Goal: Task Accomplishment & Management: Complete application form

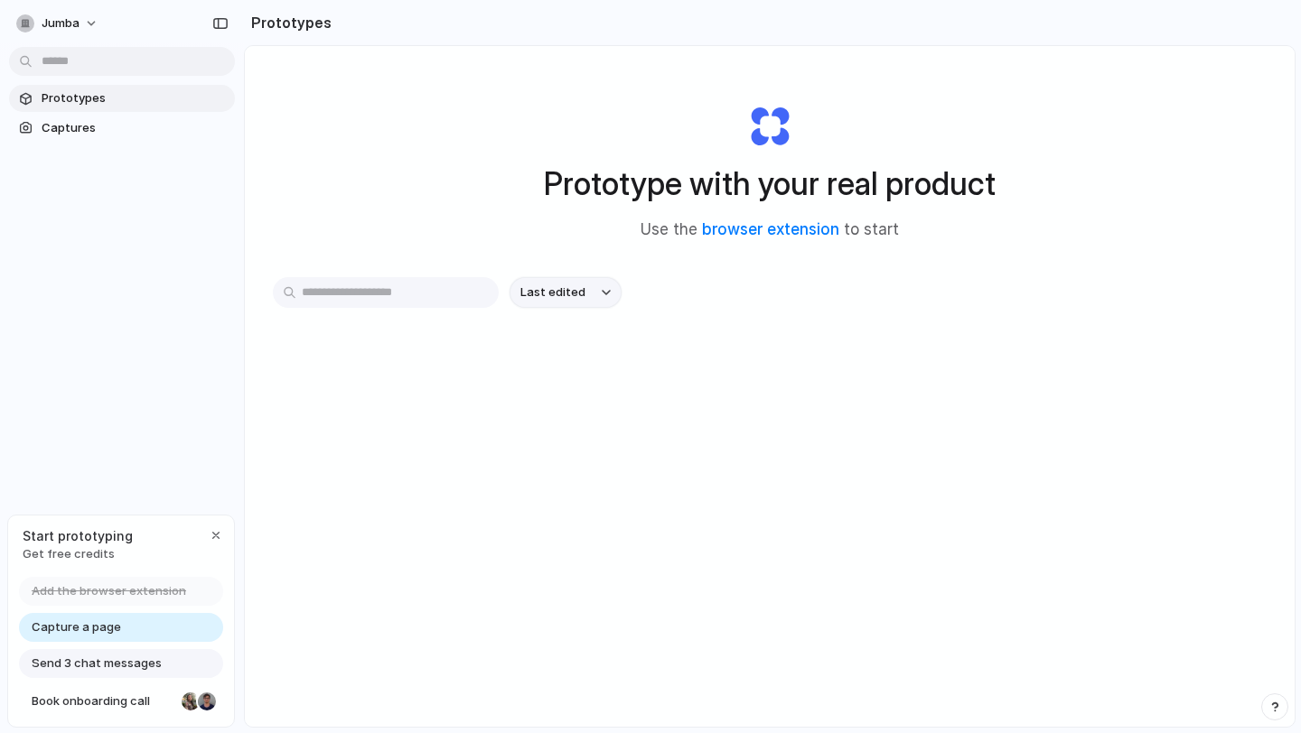
click at [563, 303] on button "Last edited" at bounding box center [565, 292] width 112 height 31
click at [465, 387] on div "Last edited Last created Alphabetical" at bounding box center [650, 366] width 1301 height 733
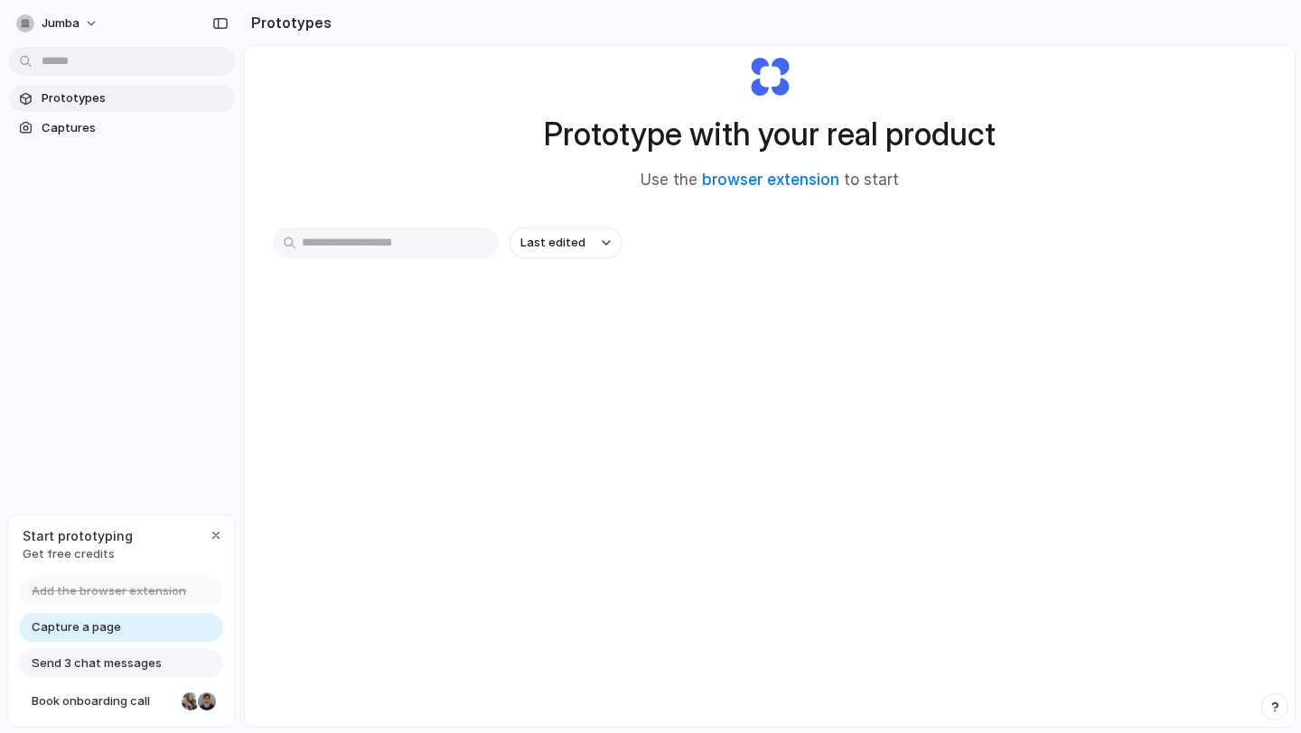
scroll to position [33, 0]
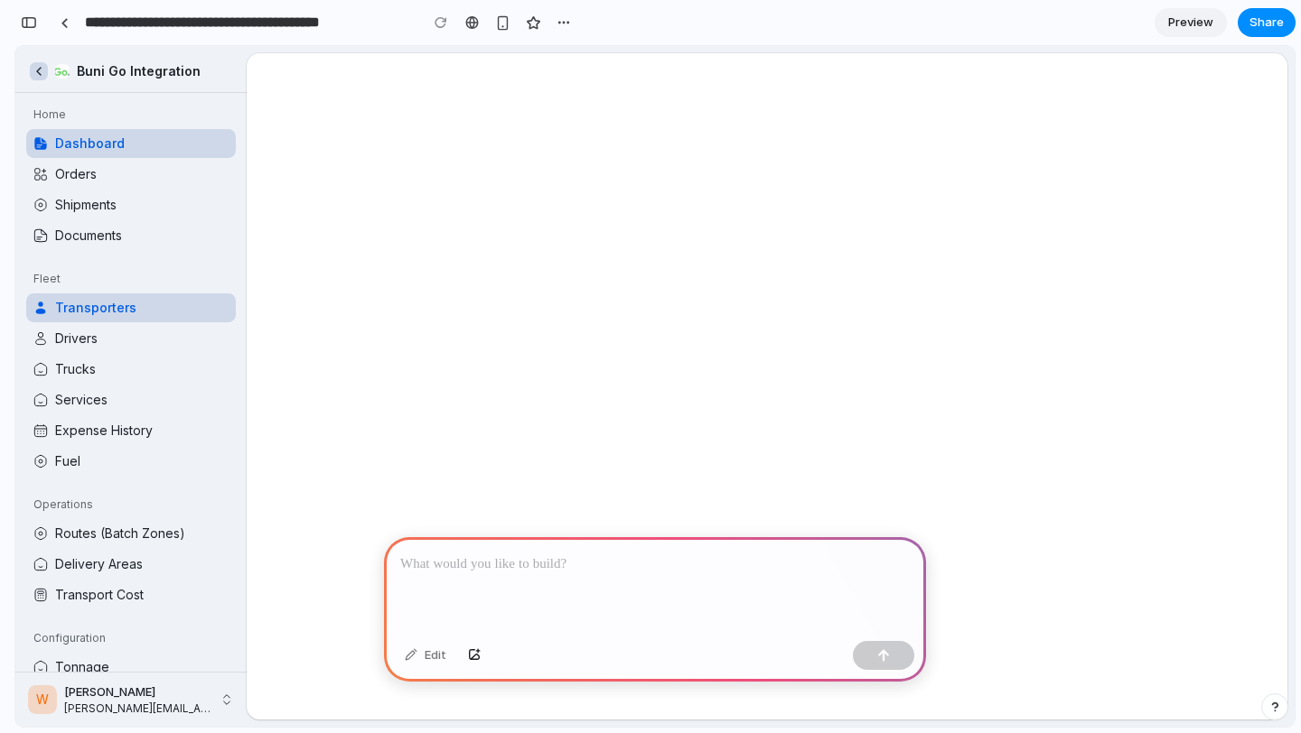
click at [473, 539] on div at bounding box center [655, 585] width 542 height 97
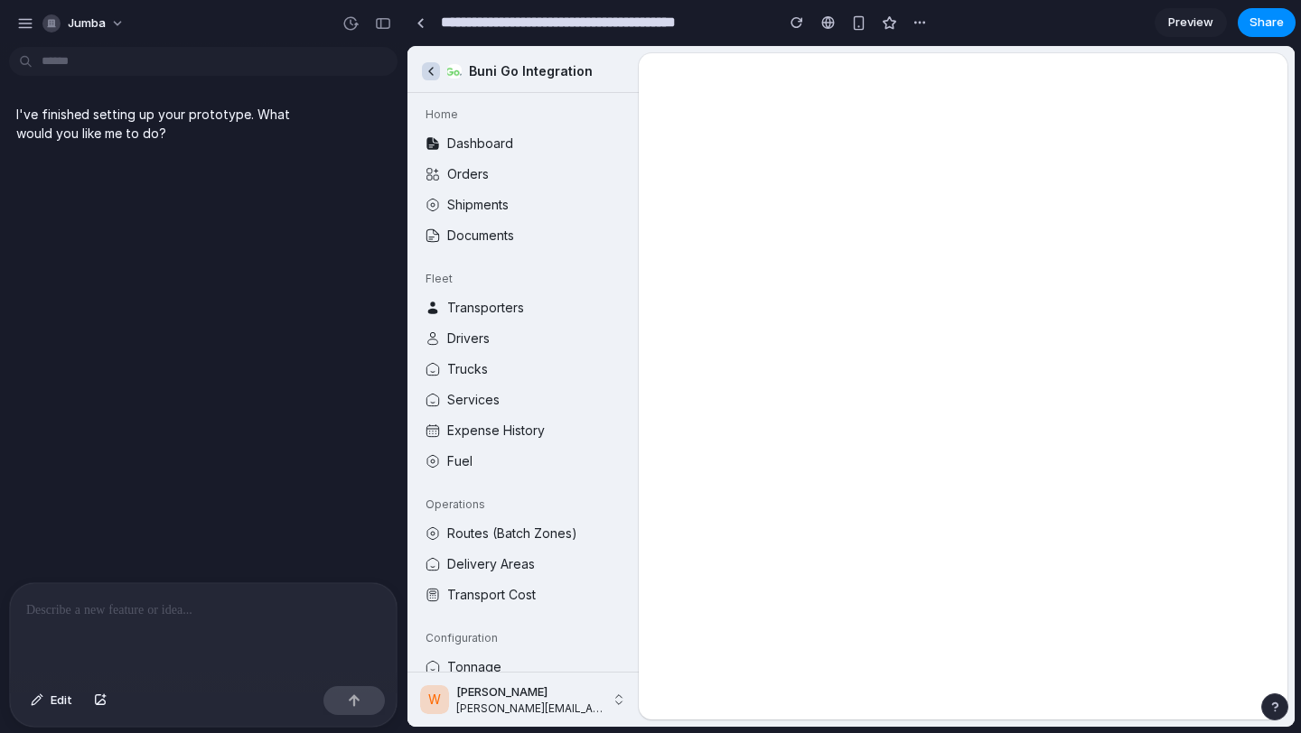
click at [223, 226] on div "I've finished setting up your prototype. What would you like me to do?" at bounding box center [198, 318] width 396 height 528
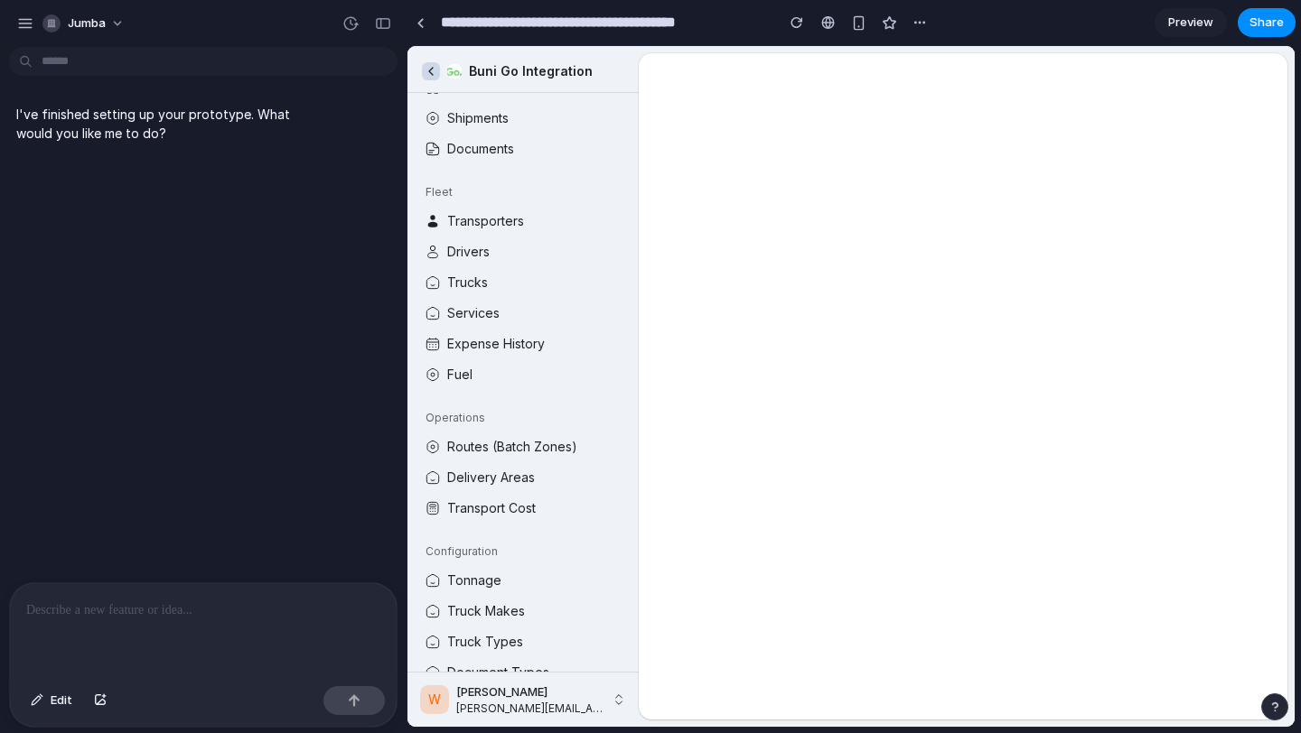
scroll to position [90, 0]
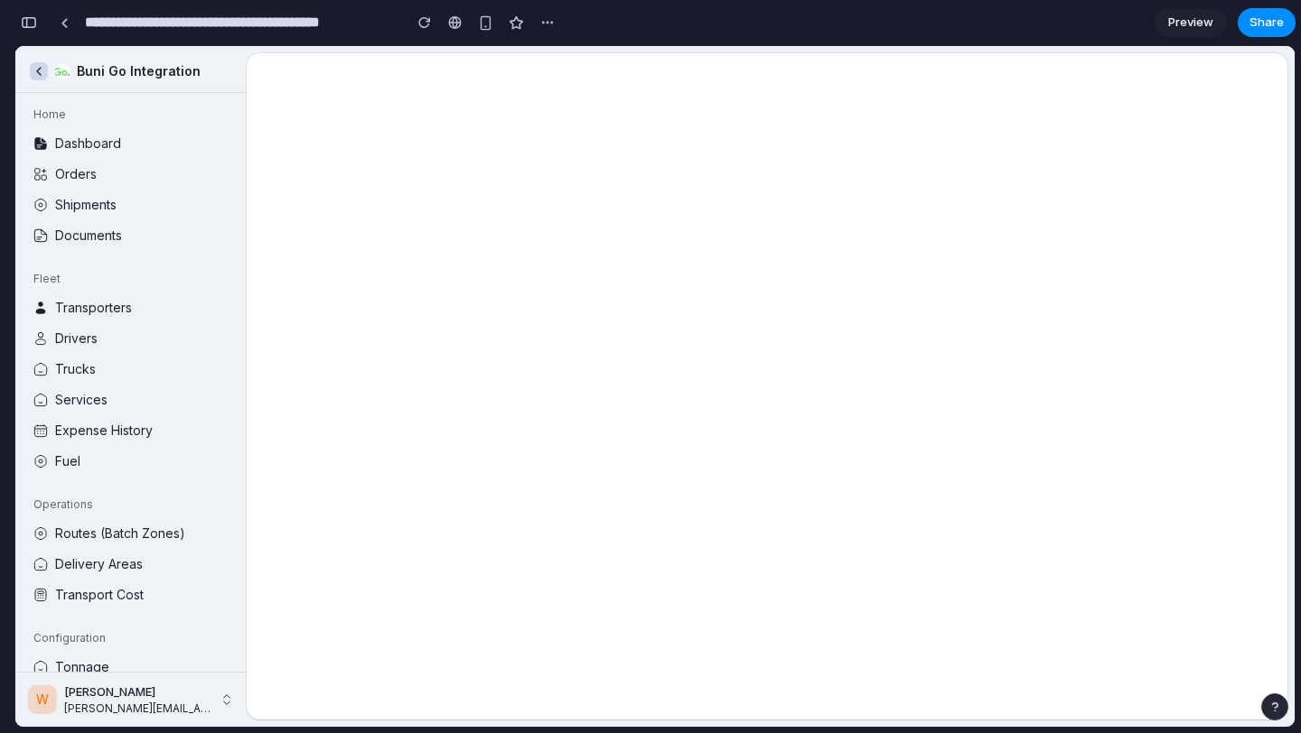
scroll to position [182, 0]
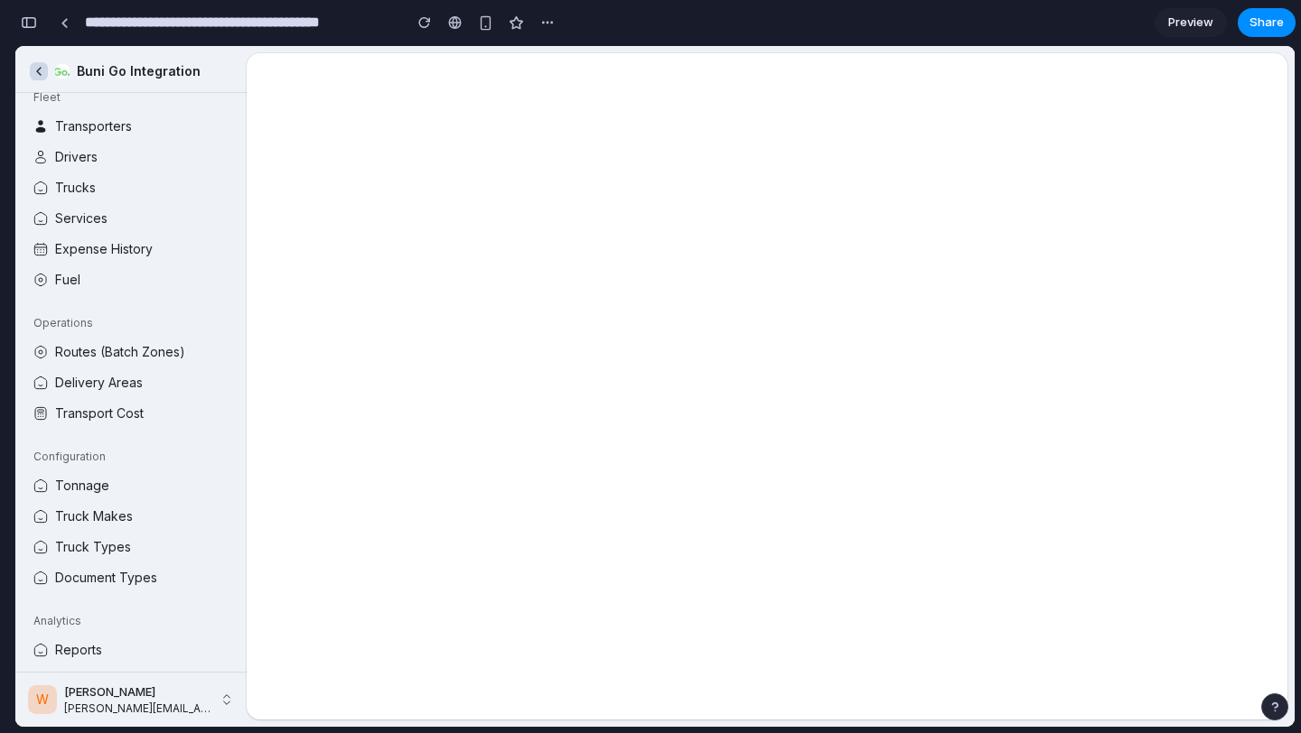
click at [24, 22] on div "button" at bounding box center [29, 22] width 16 height 13
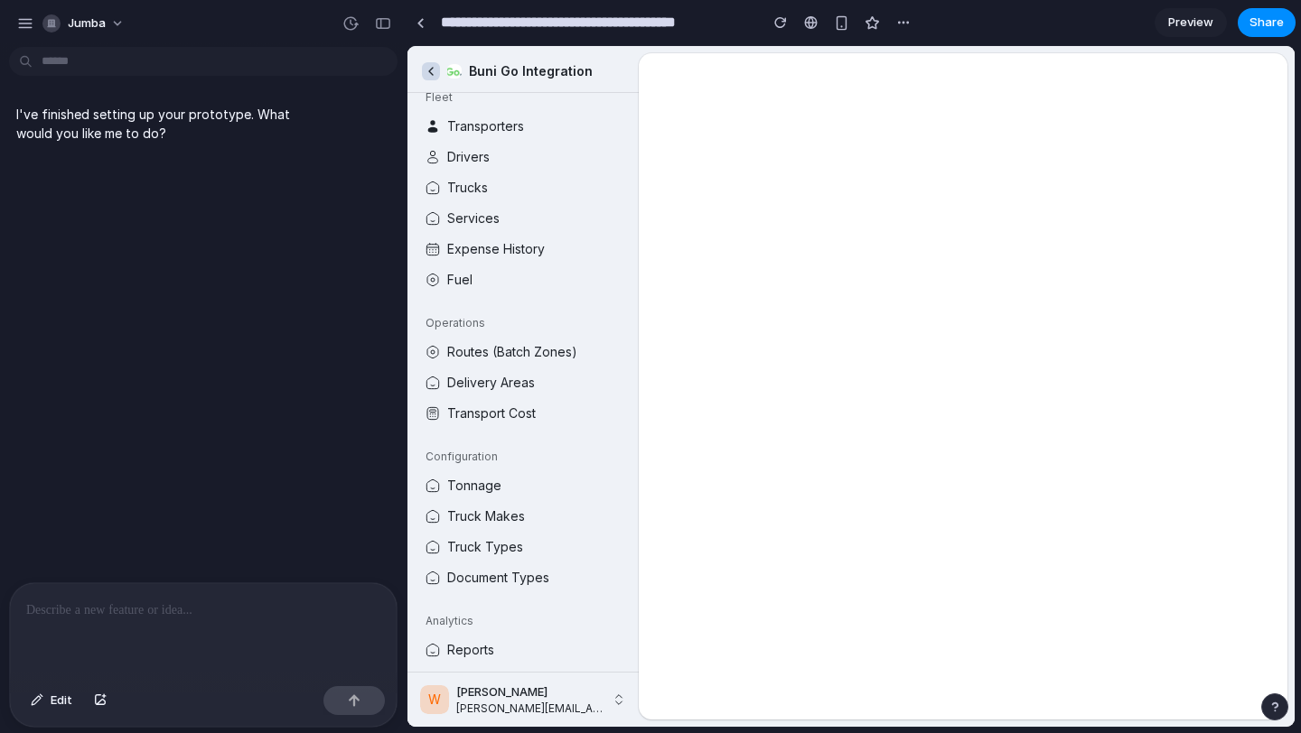
scroll to position [0, 0]
click at [202, 611] on p at bounding box center [203, 611] width 354 height 22
click at [180, 625] on div "**********" at bounding box center [203, 631] width 387 height 96
click at [180, 622] on div "**********" at bounding box center [203, 631] width 387 height 96
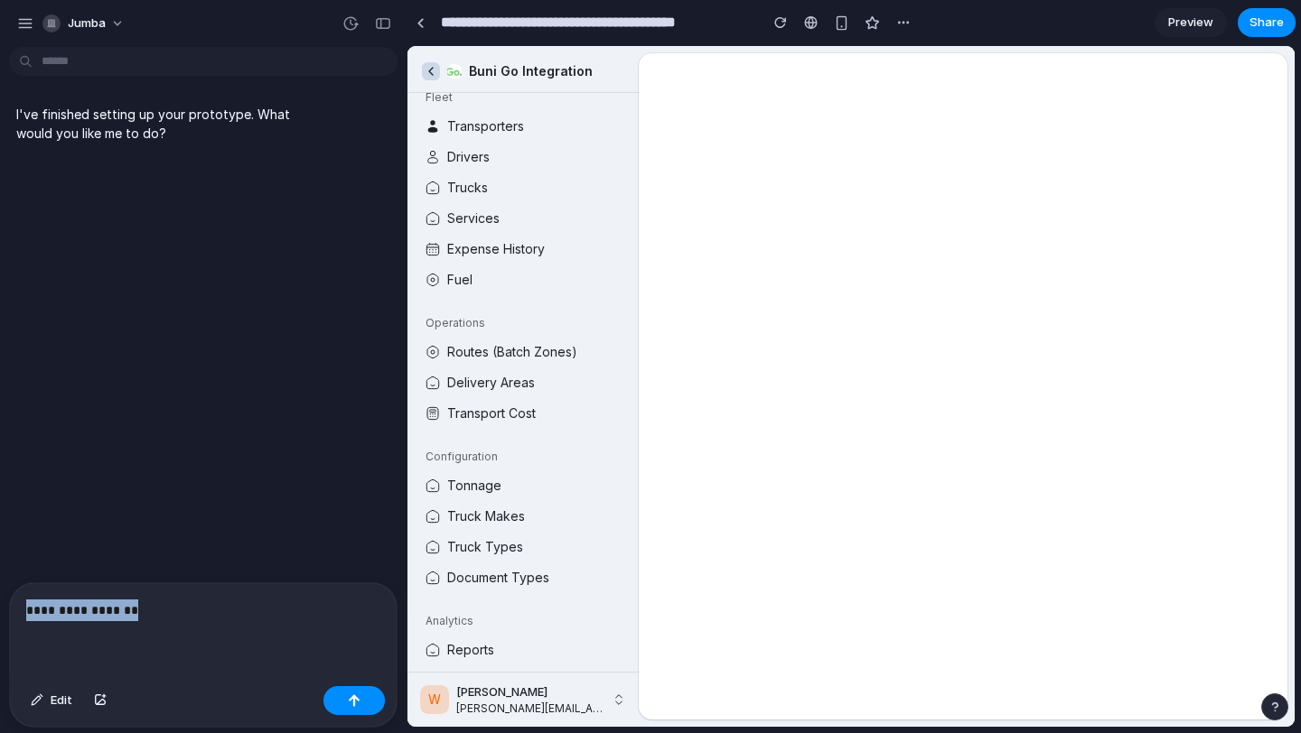
click at [180, 622] on div "**********" at bounding box center [203, 631] width 387 height 96
click at [217, 611] on p "**********" at bounding box center [203, 611] width 354 height 22
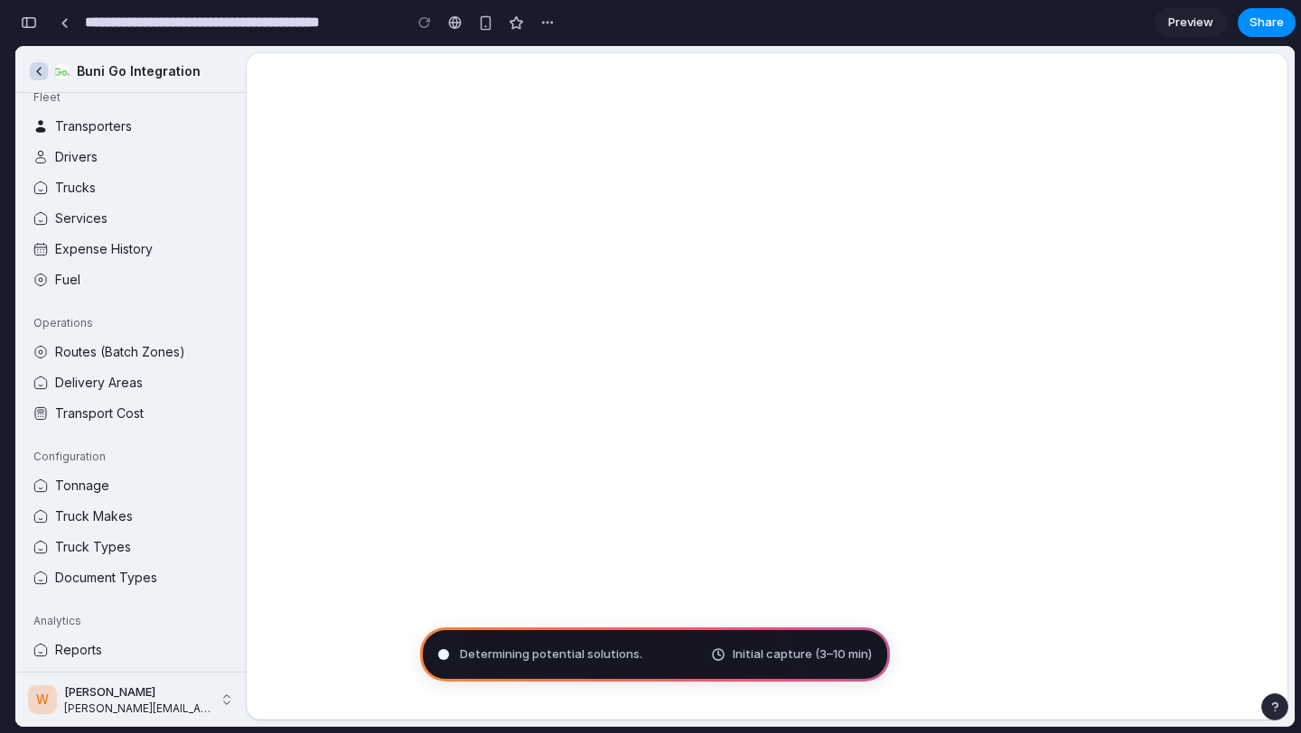
type input "**********"
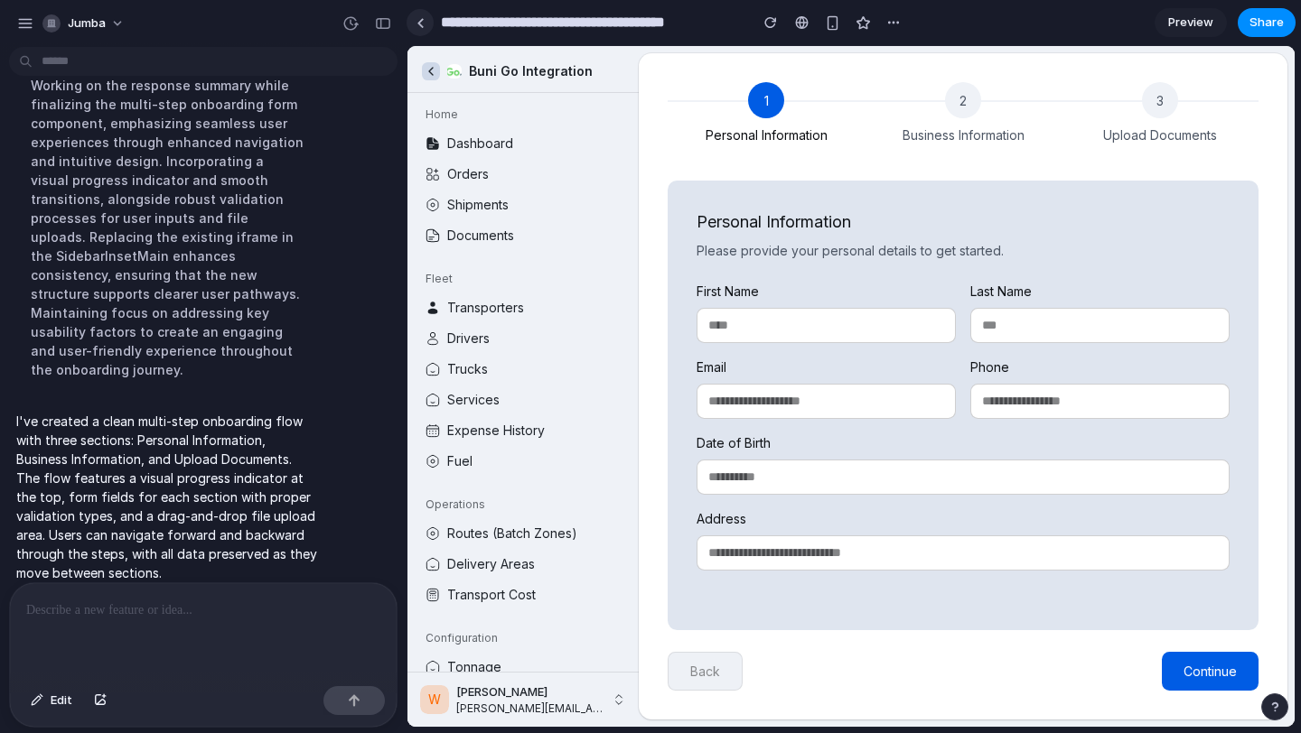
click at [418, 18] on div at bounding box center [420, 23] width 8 height 10
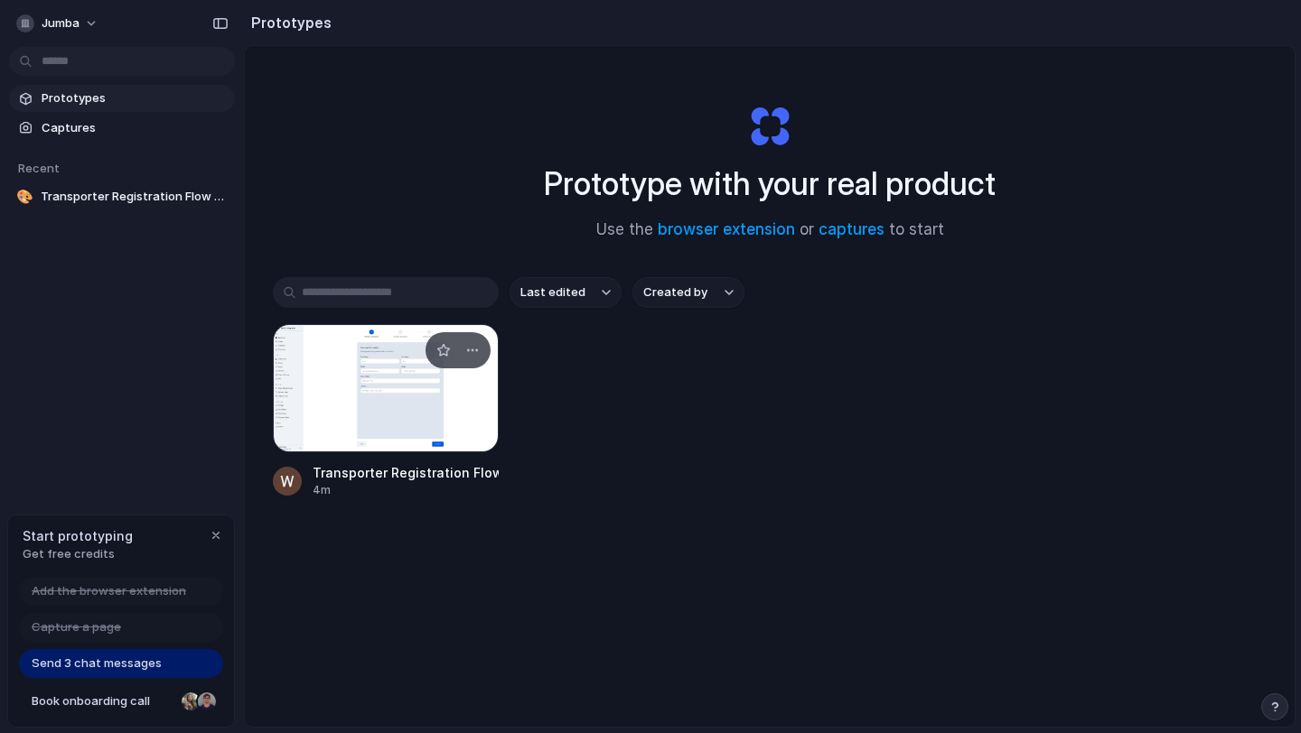
click at [406, 403] on div at bounding box center [386, 388] width 226 height 128
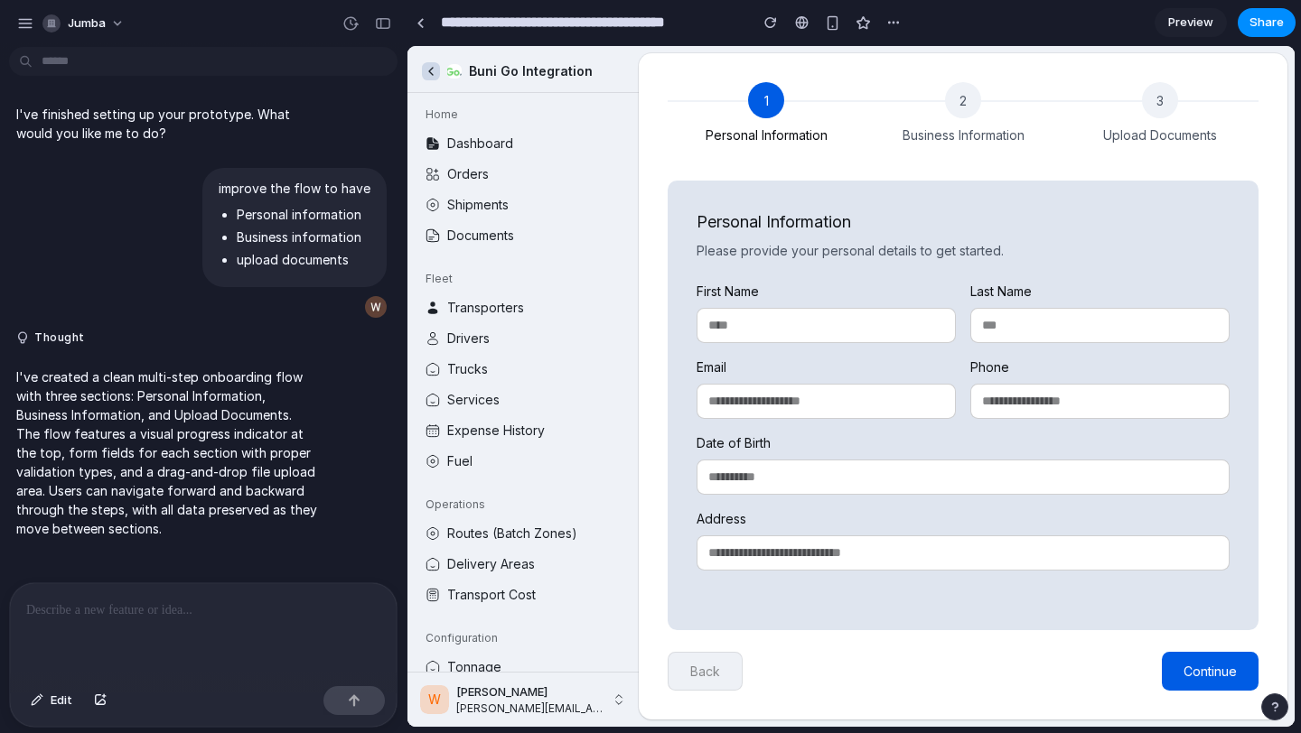
click at [1197, 676] on span "Continue" at bounding box center [1209, 671] width 53 height 15
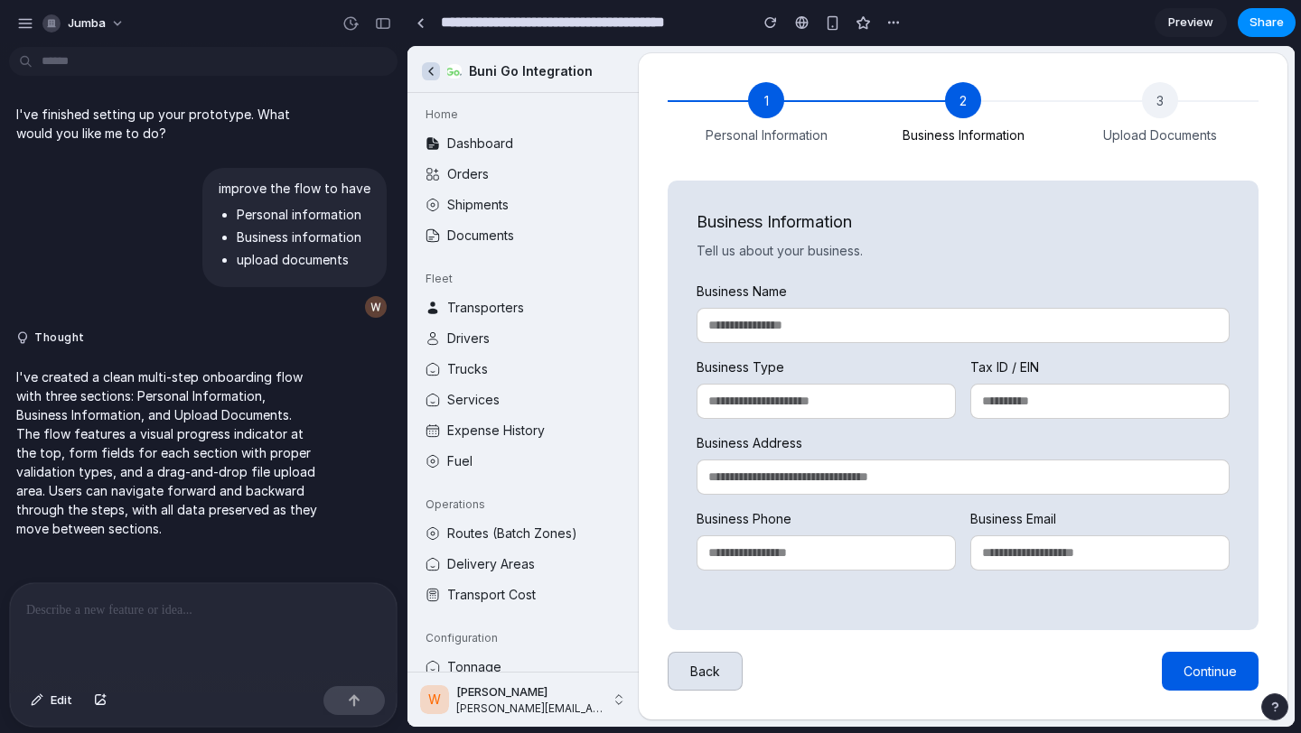
click at [1196, 676] on span "Continue" at bounding box center [1209, 671] width 53 height 15
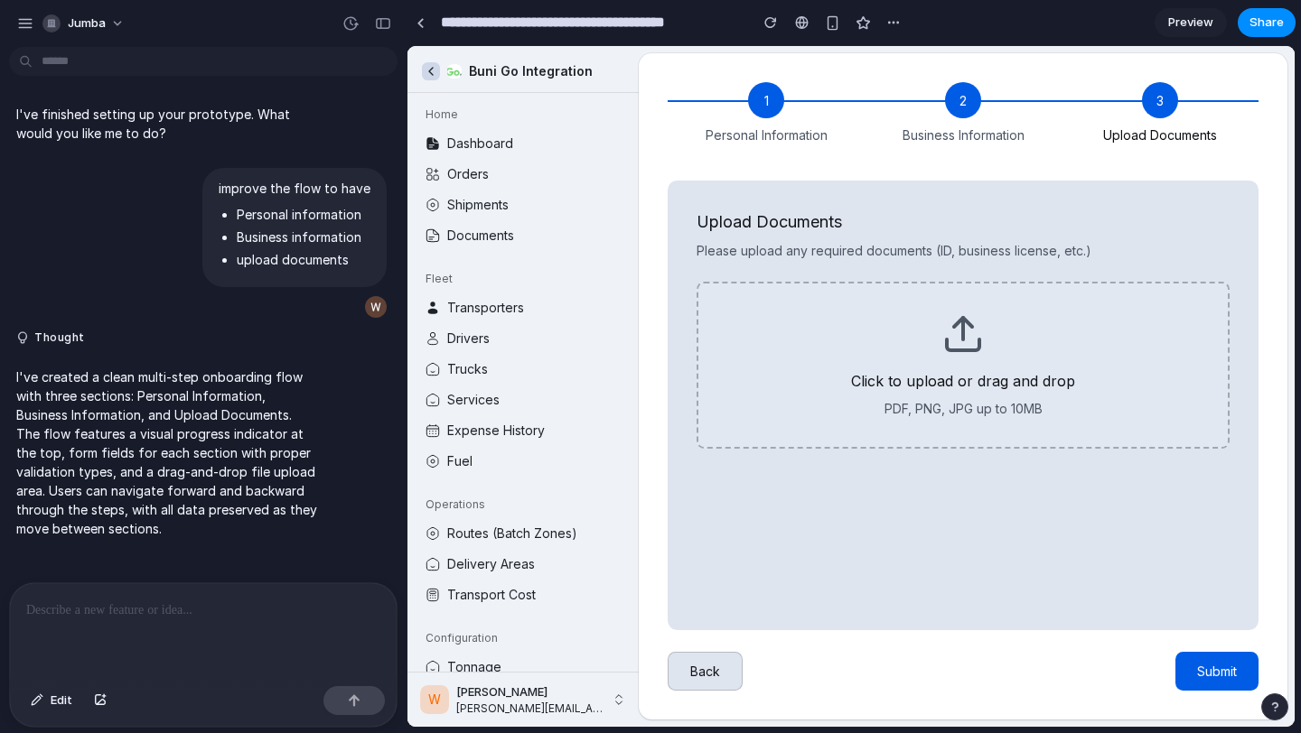
click at [720, 679] on button "Back" at bounding box center [704, 671] width 75 height 39
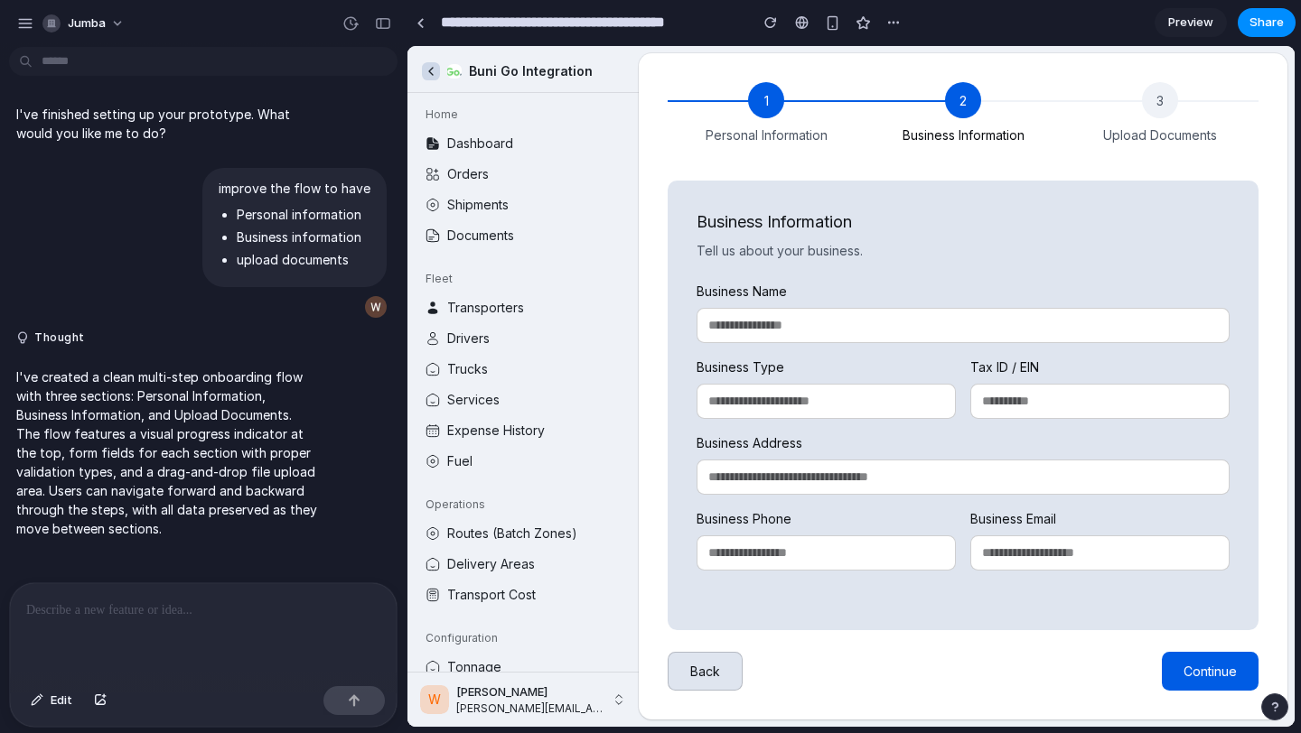
click at [720, 679] on button "Back" at bounding box center [704, 671] width 75 height 39
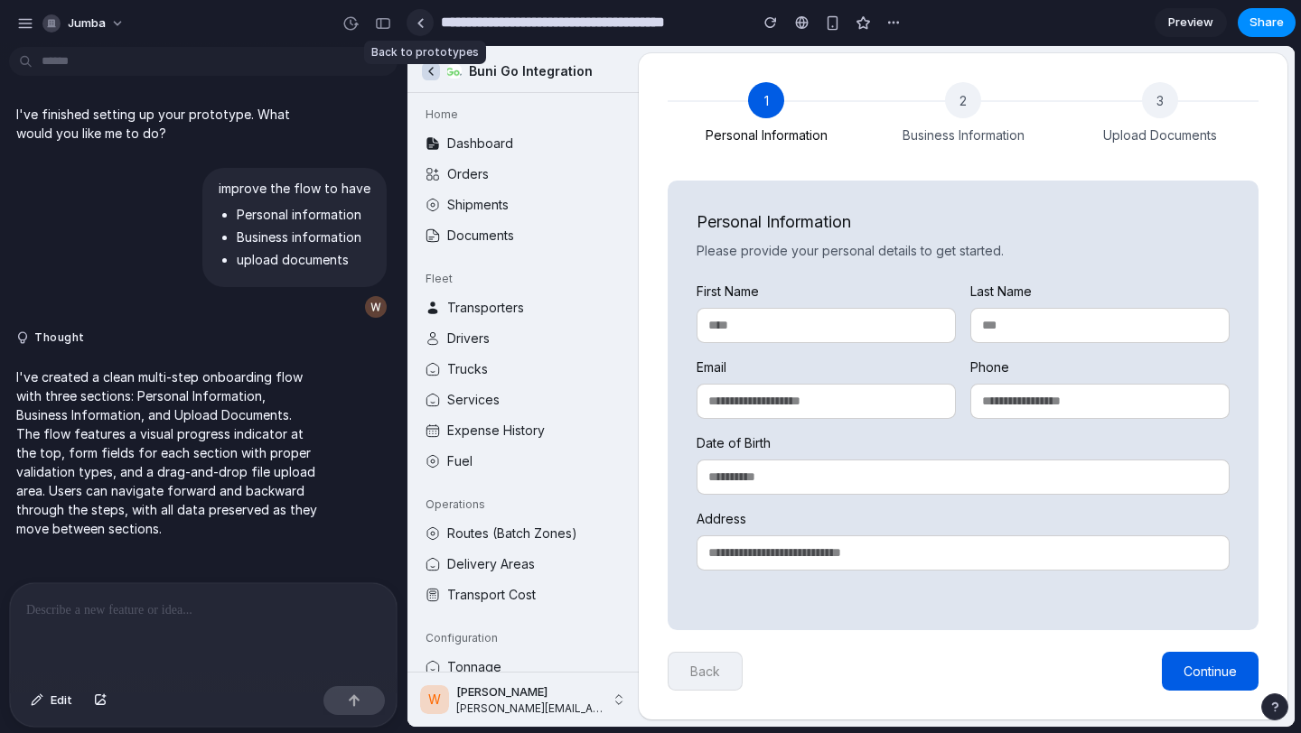
click at [423, 25] on div at bounding box center [420, 23] width 8 height 10
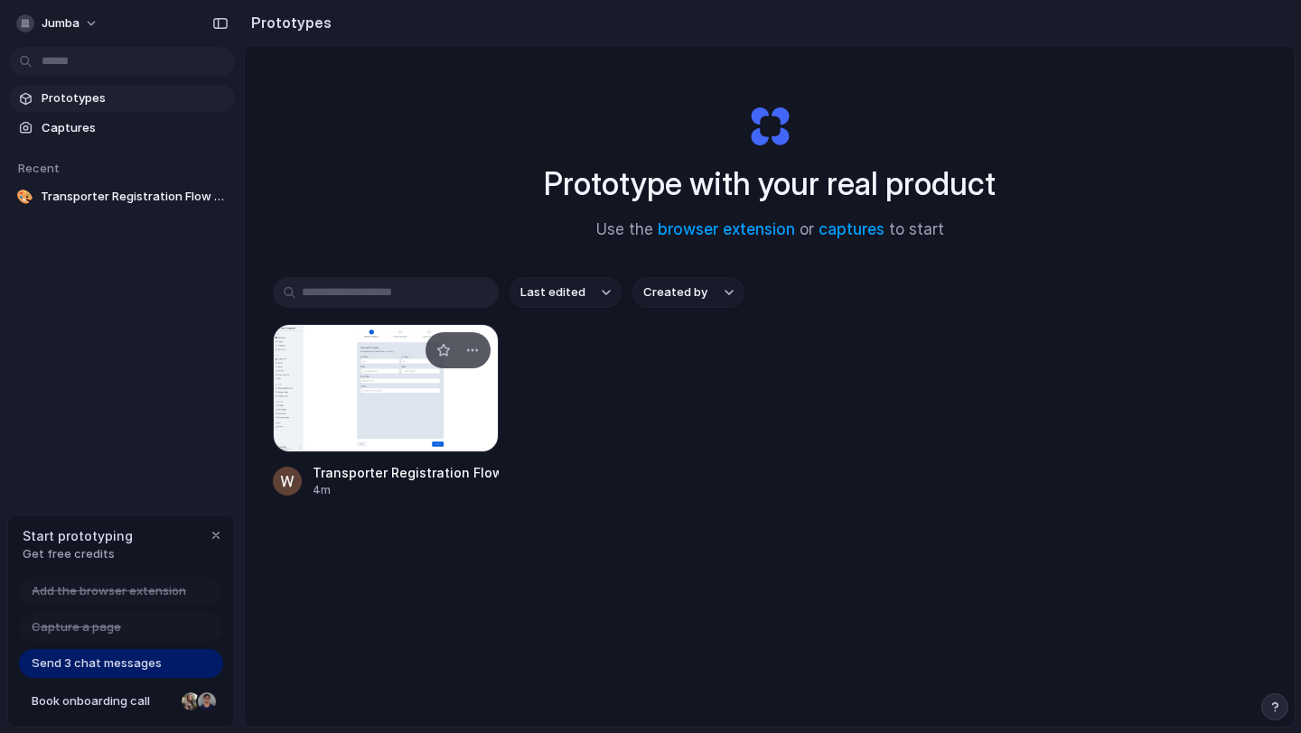
click at [411, 364] on div at bounding box center [386, 388] width 226 height 128
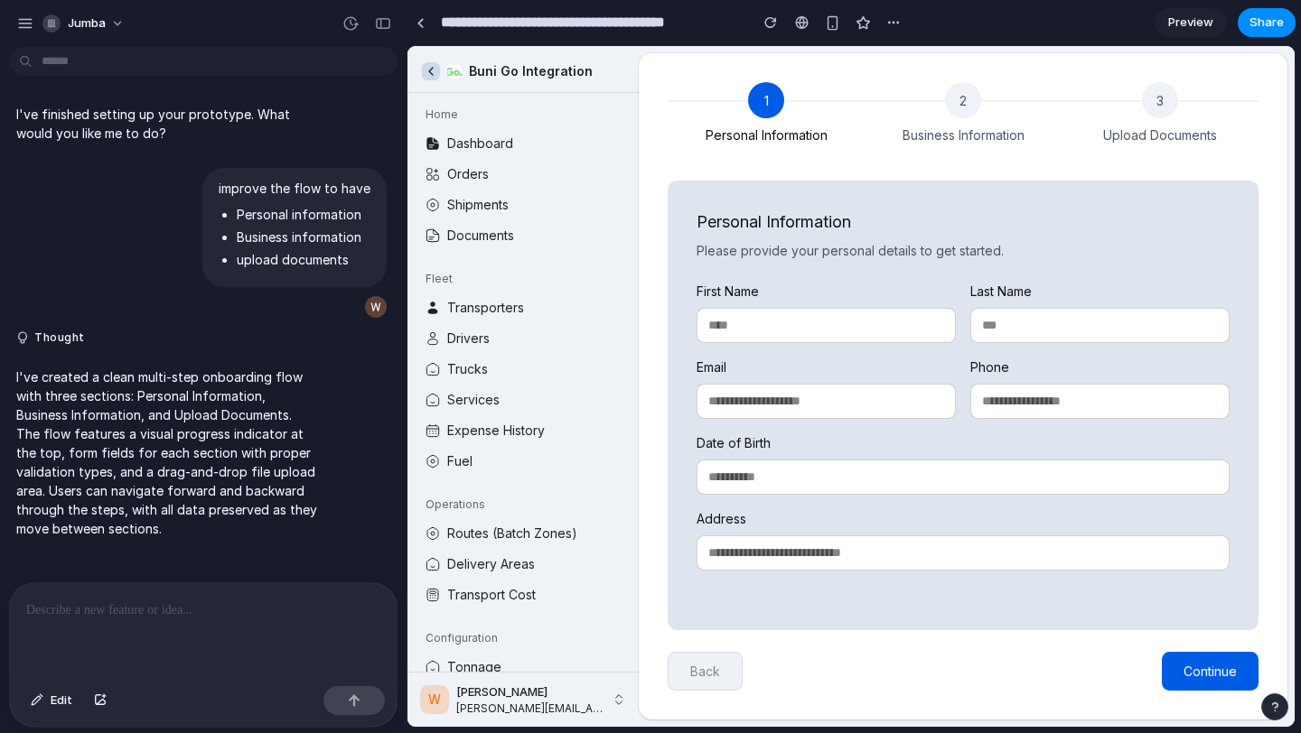
click at [649, 323] on div "1 Personal Information 2 Business Information 3 Upload Documents Personal Infor…" at bounding box center [963, 386] width 648 height 667
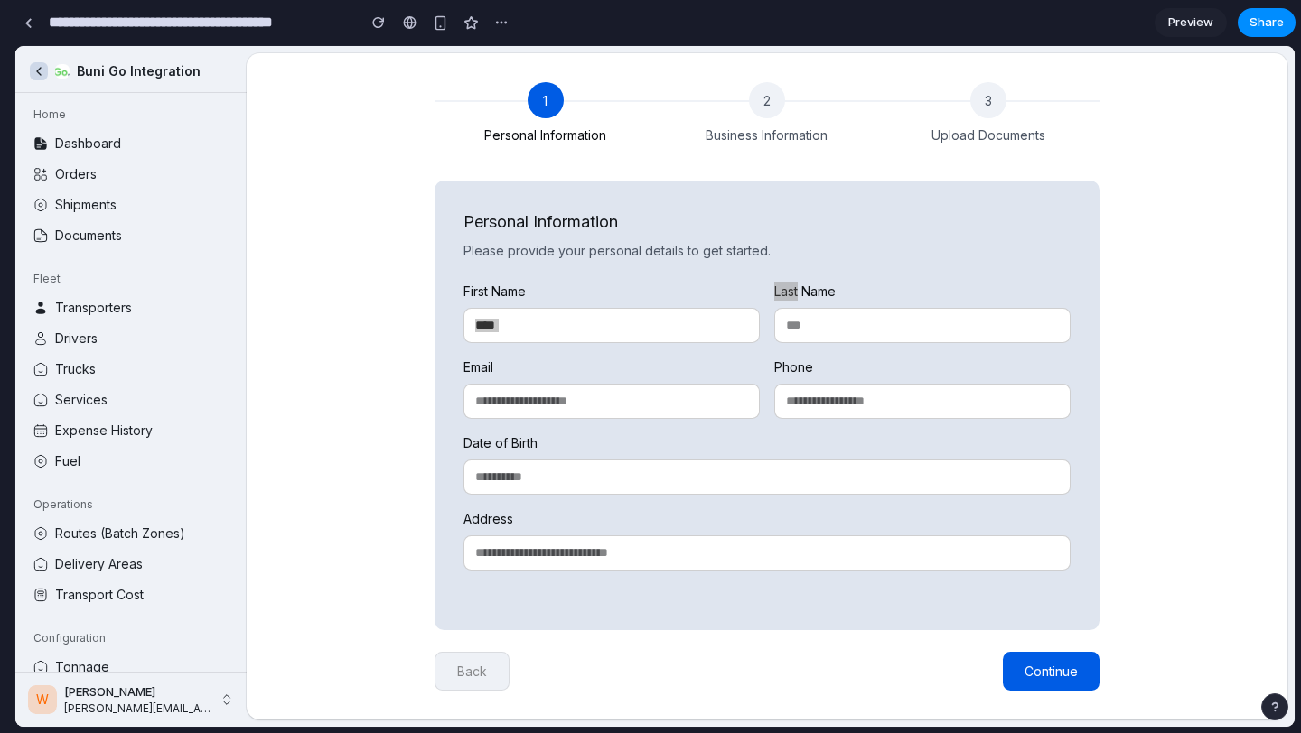
drag, startPoint x: 405, startPoint y: 374, endPoint x: 0, endPoint y: 344, distance: 405.7
click at [1043, 665] on span "Continue" at bounding box center [1050, 671] width 53 height 15
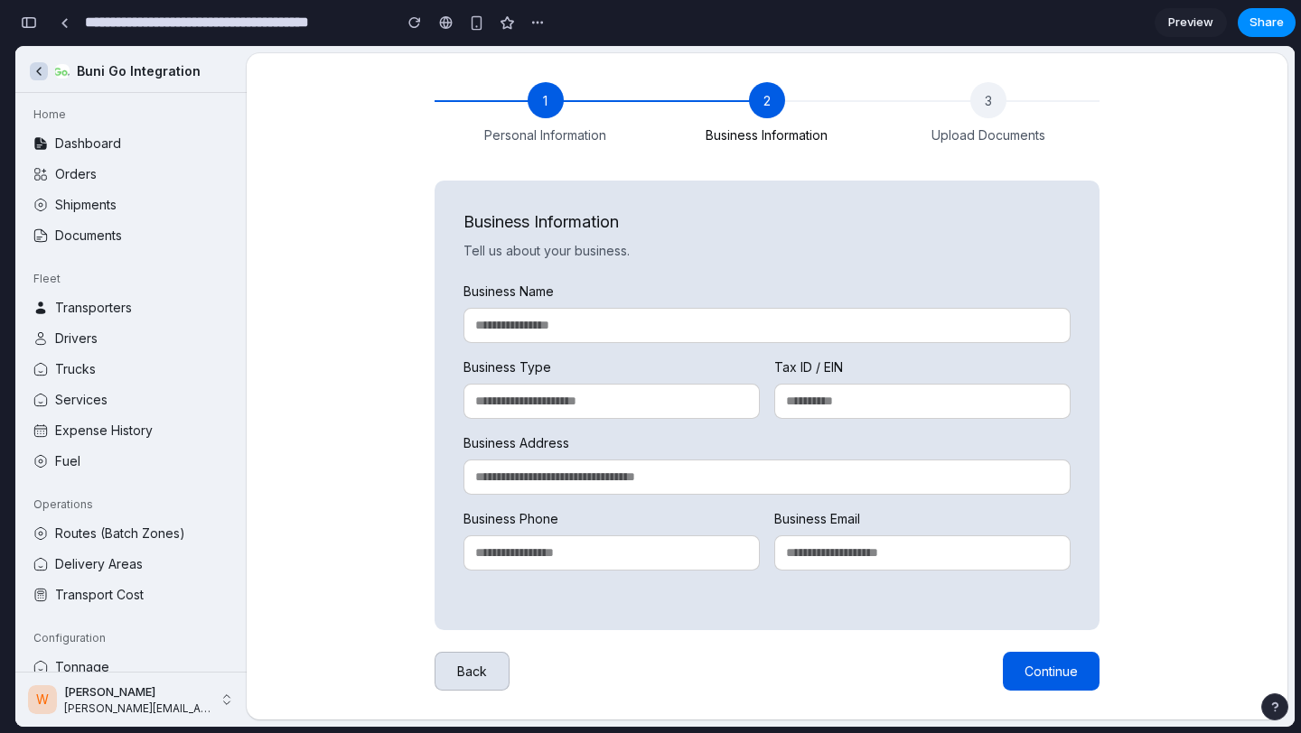
click at [1043, 665] on span "Continue" at bounding box center [1050, 671] width 53 height 15
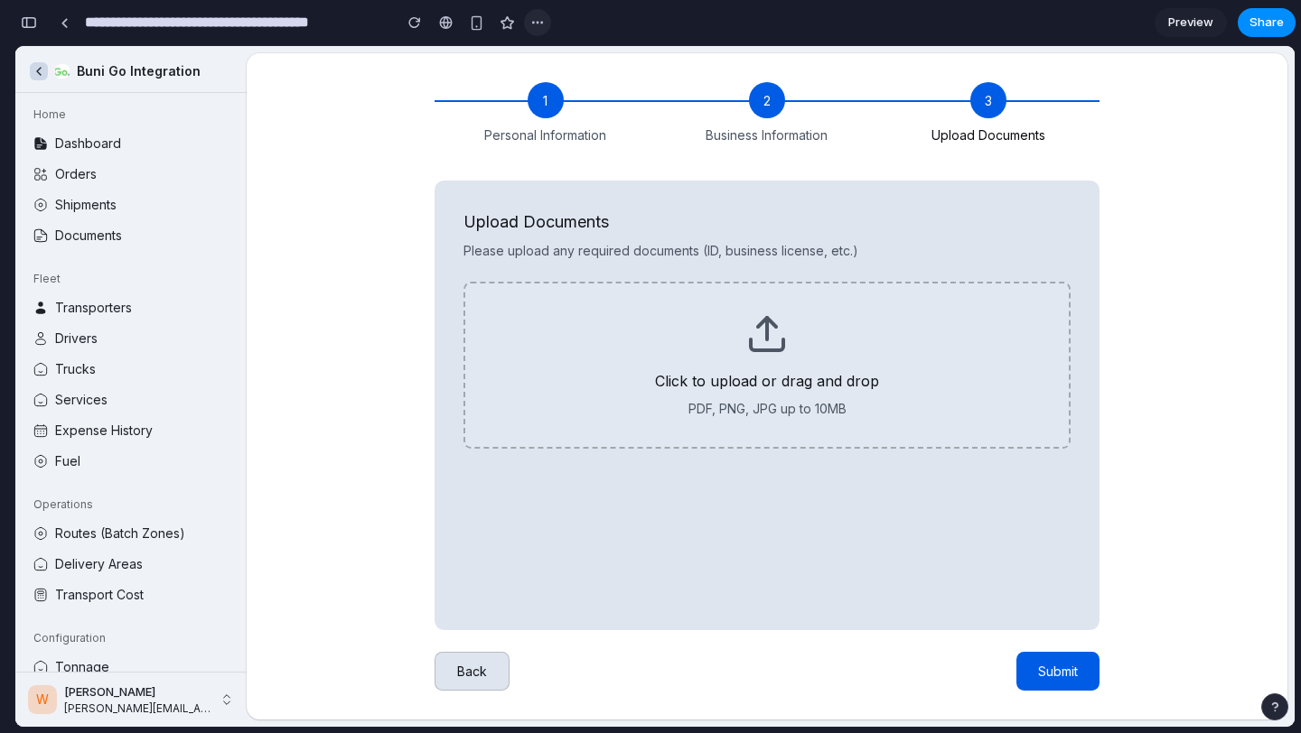
click at [540, 22] on div "button" at bounding box center [537, 22] width 14 height 14
click at [395, 107] on div "Duplicate Delete" at bounding box center [650, 366] width 1301 height 733
click at [475, 20] on div "button" at bounding box center [476, 22] width 15 height 15
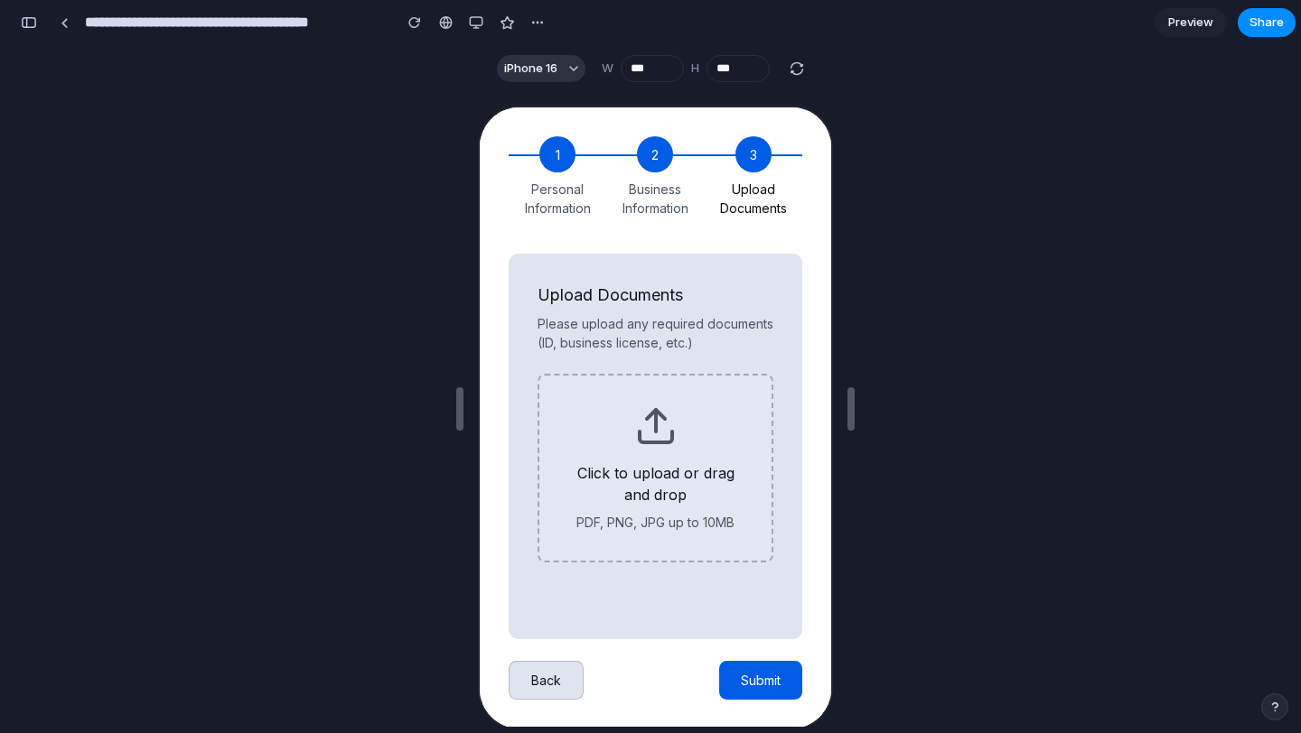
scroll to position [33, 0]
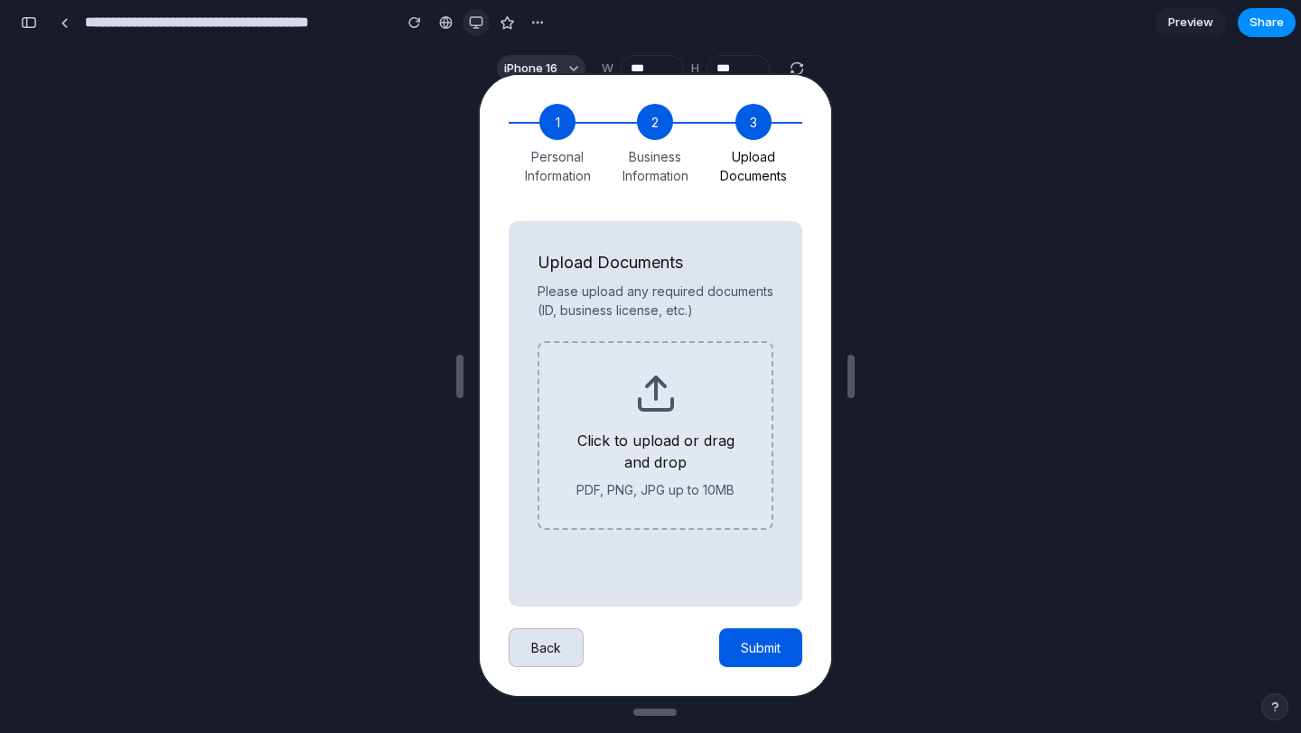
click at [480, 19] on div "button" at bounding box center [476, 22] width 14 height 14
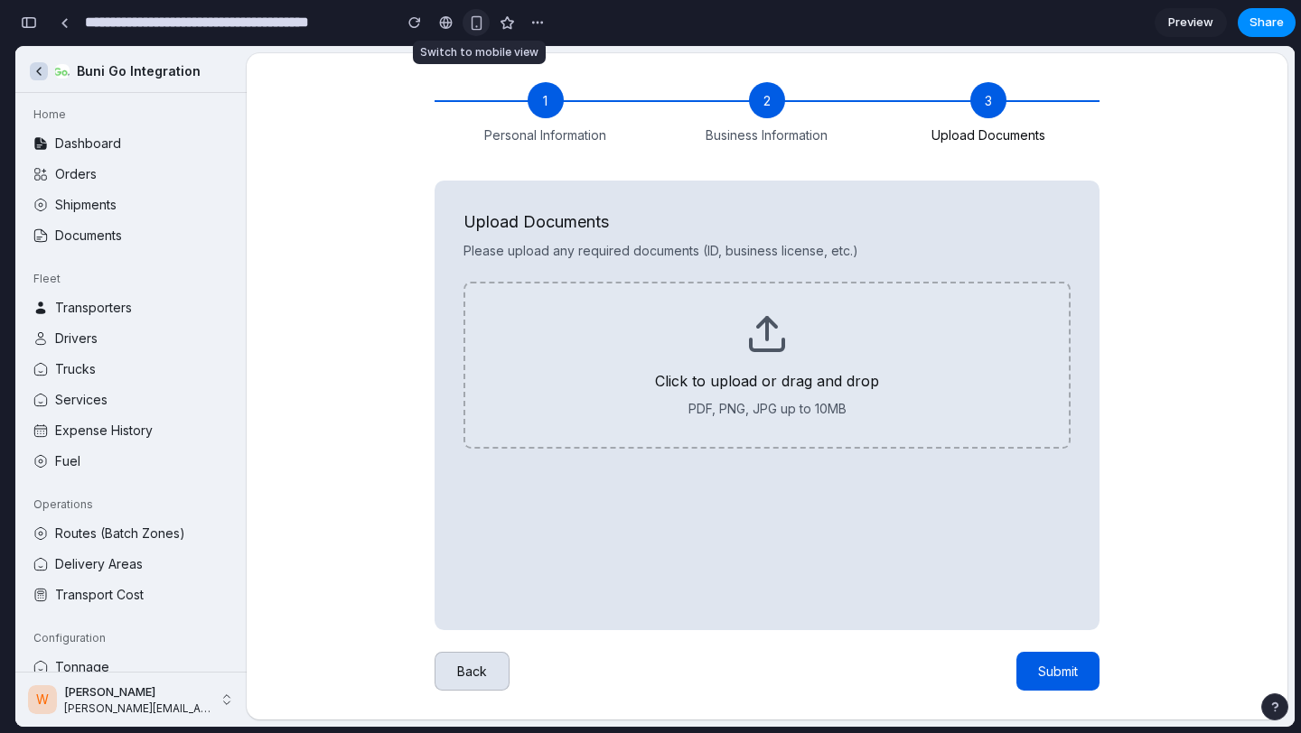
scroll to position [0, 0]
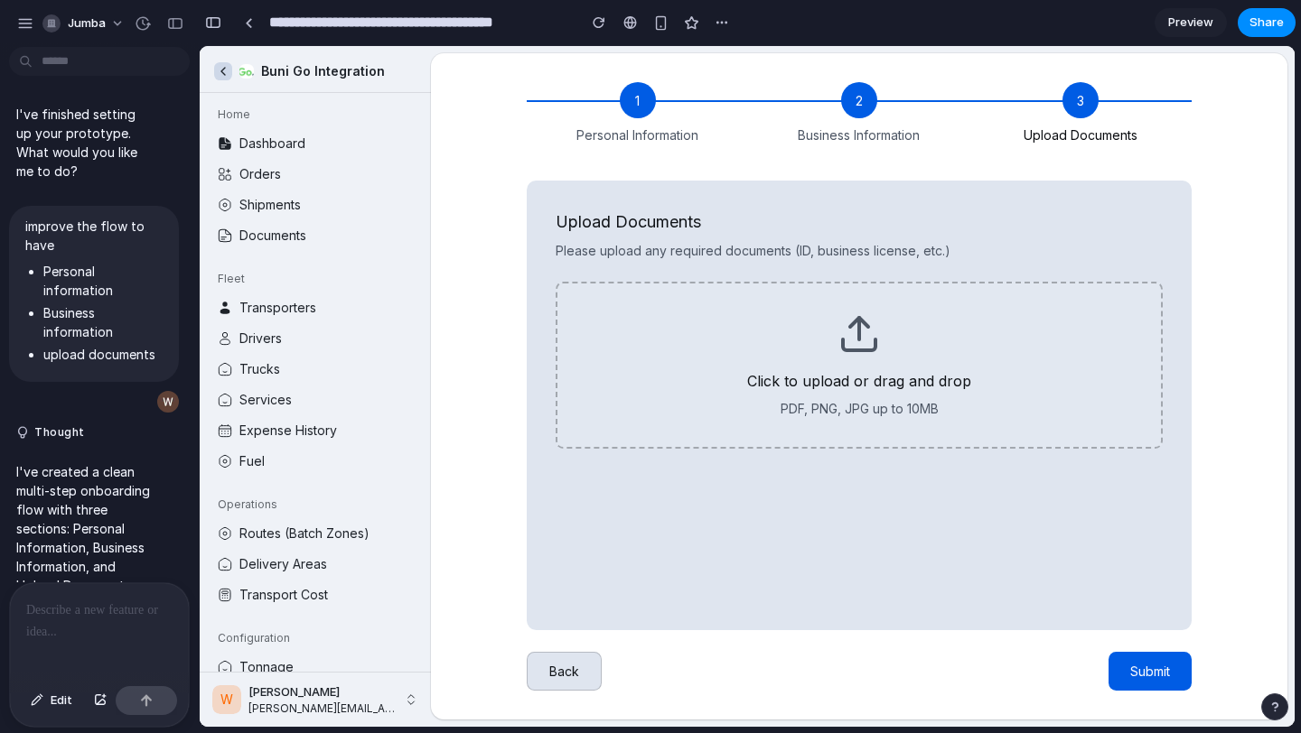
click at [68, 619] on p at bounding box center [99, 611] width 146 height 22
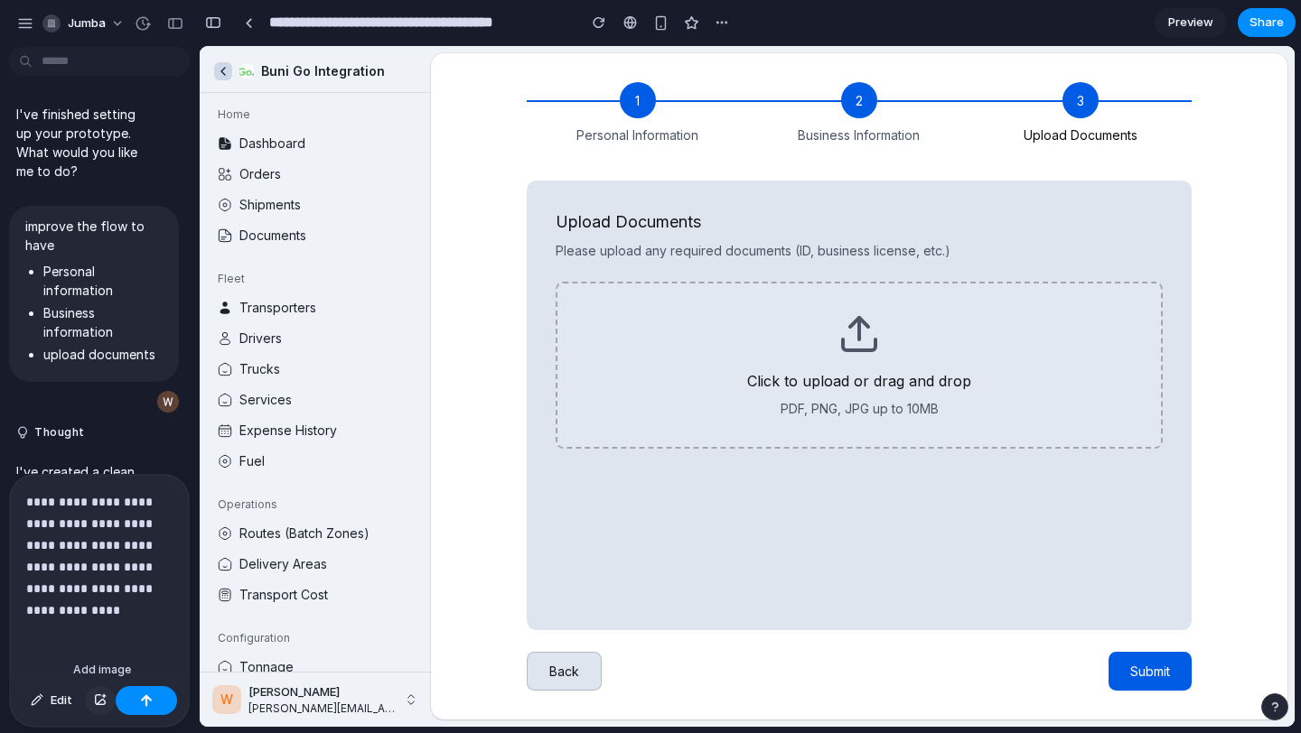
click at [100, 703] on div "button" at bounding box center [100, 700] width 13 height 11
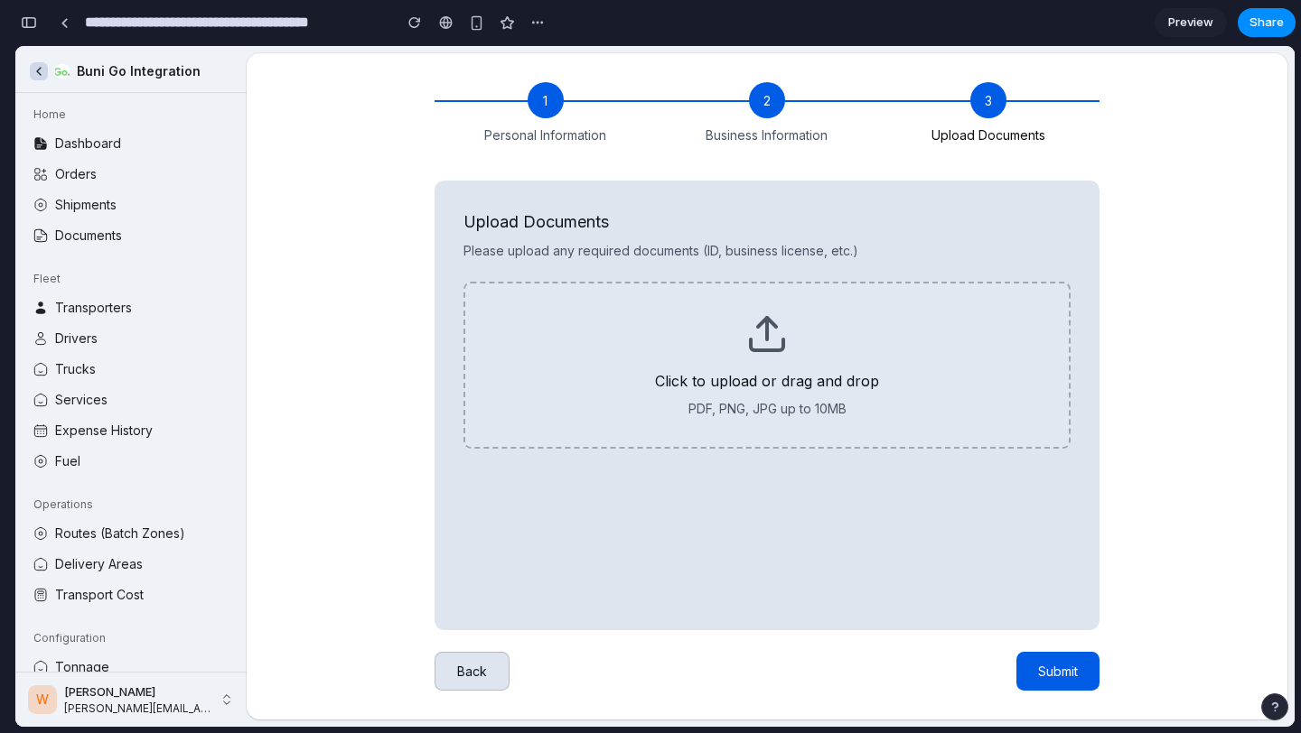
scroll to position [182, 0]
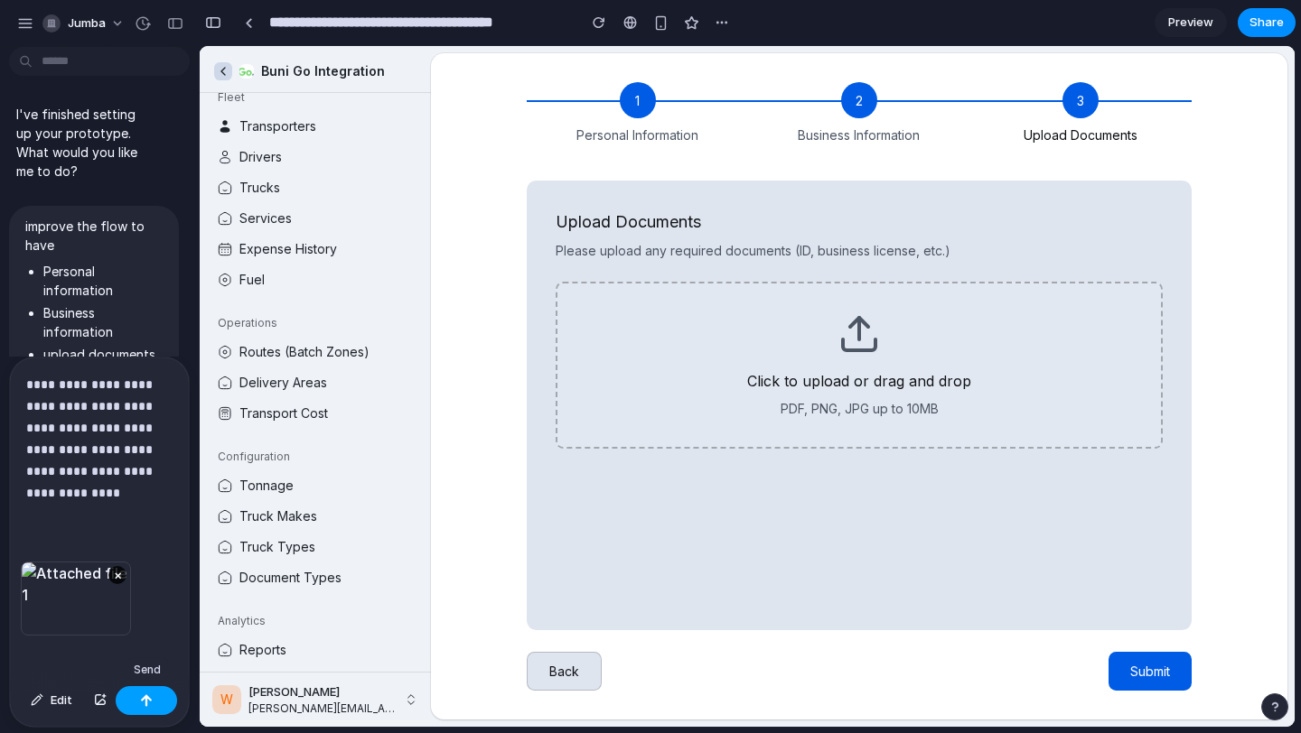
click at [151, 708] on button "button" at bounding box center [146, 700] width 61 height 29
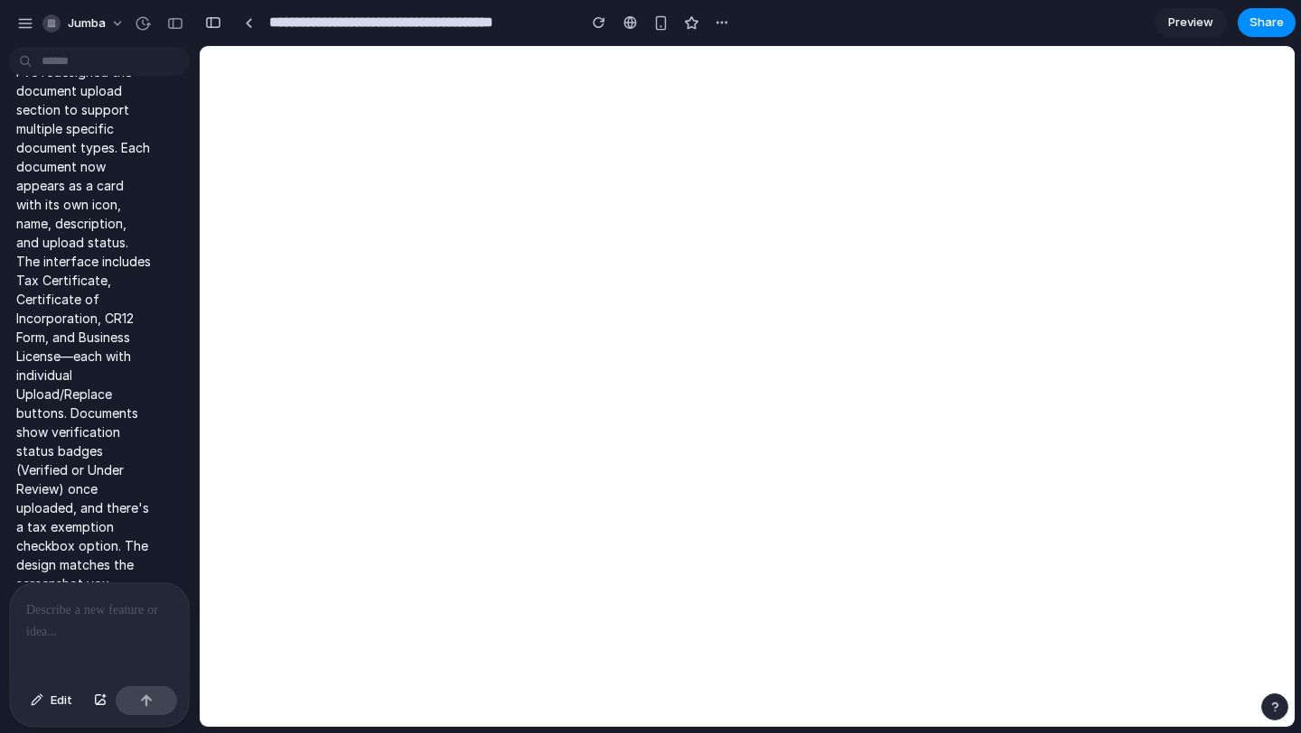
scroll to position [0, 0]
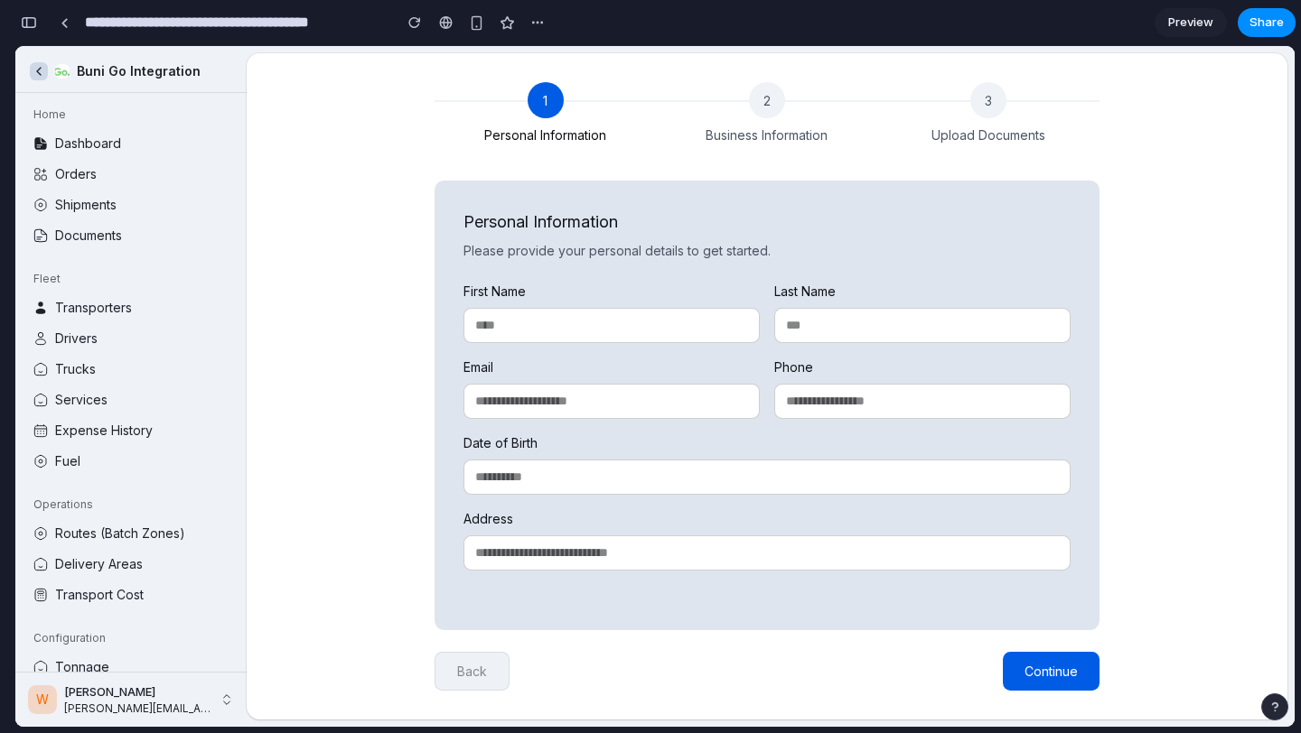
click at [989, 101] on div "3" at bounding box center [988, 100] width 36 height 36
click at [988, 111] on div "3" at bounding box center [988, 100] width 36 height 36
click at [1063, 672] on span "Continue" at bounding box center [1050, 671] width 53 height 15
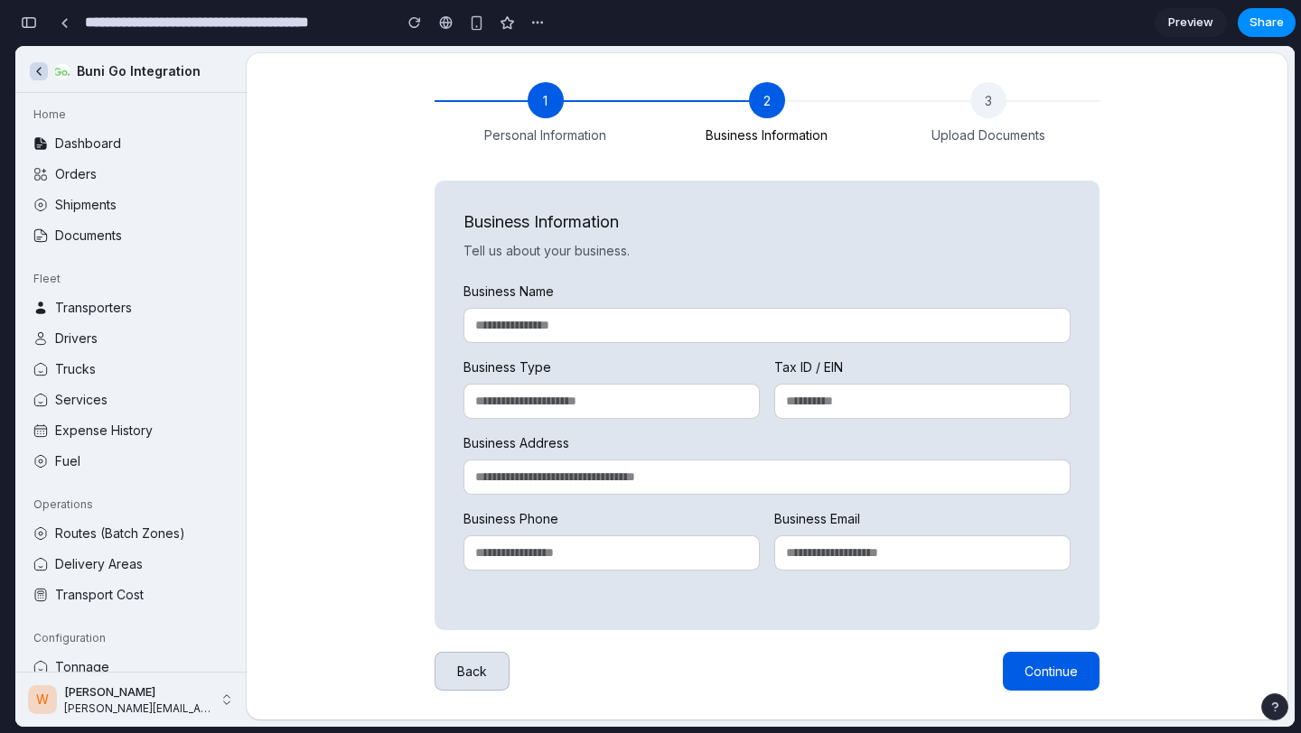
click at [1063, 672] on span "Continue" at bounding box center [1050, 671] width 53 height 15
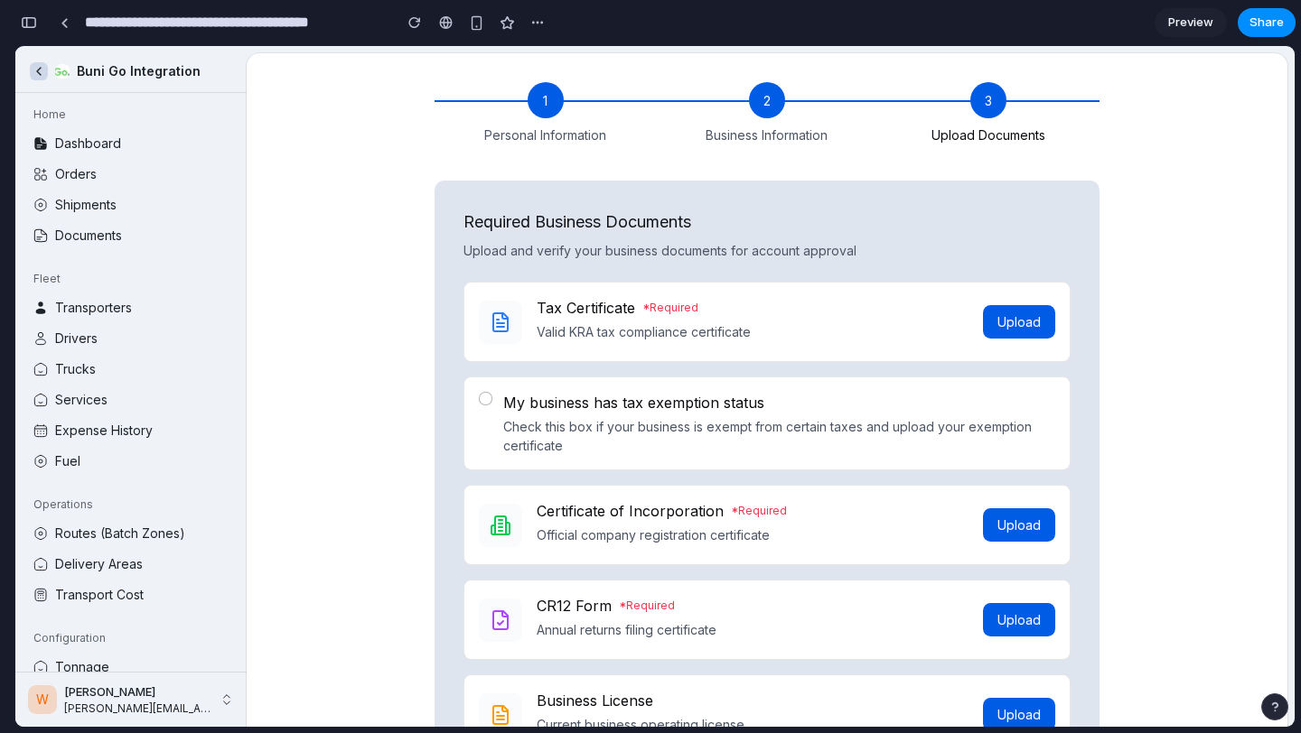
click at [1018, 327] on span "Upload" at bounding box center [1018, 321] width 43 height 15
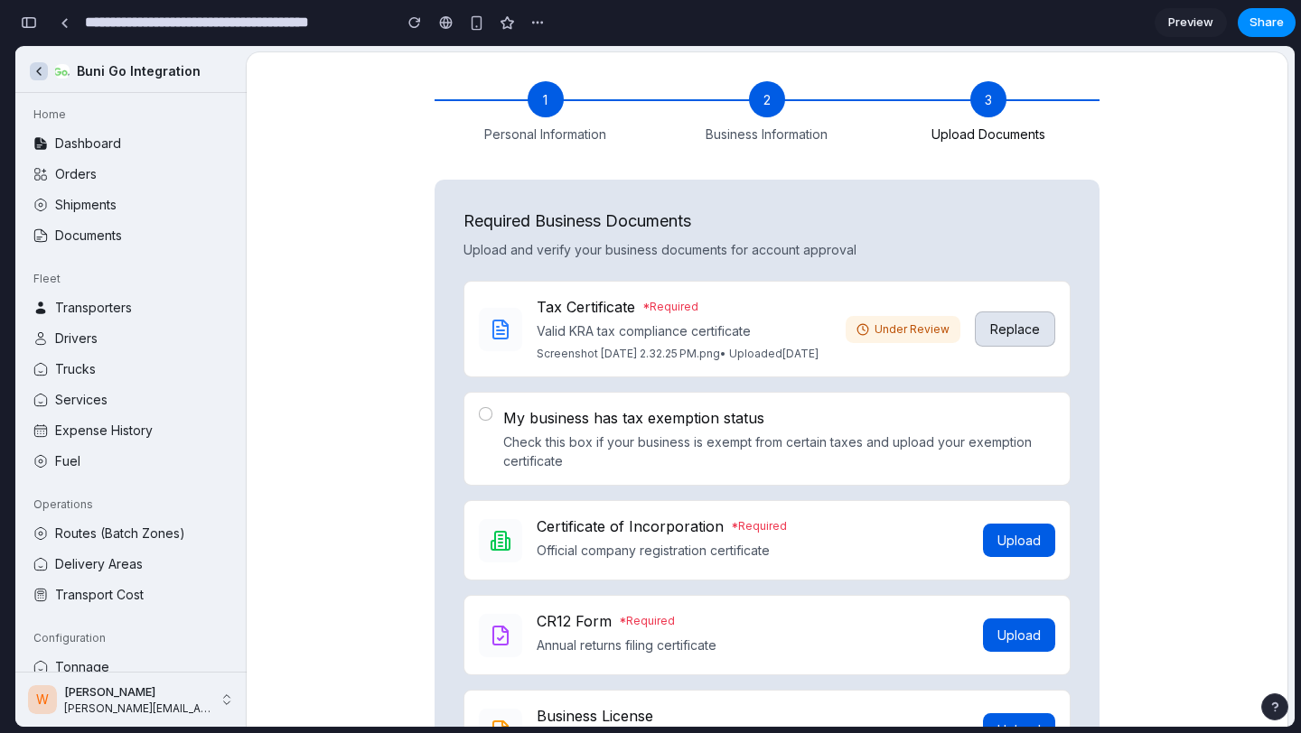
scroll to position [187, 0]
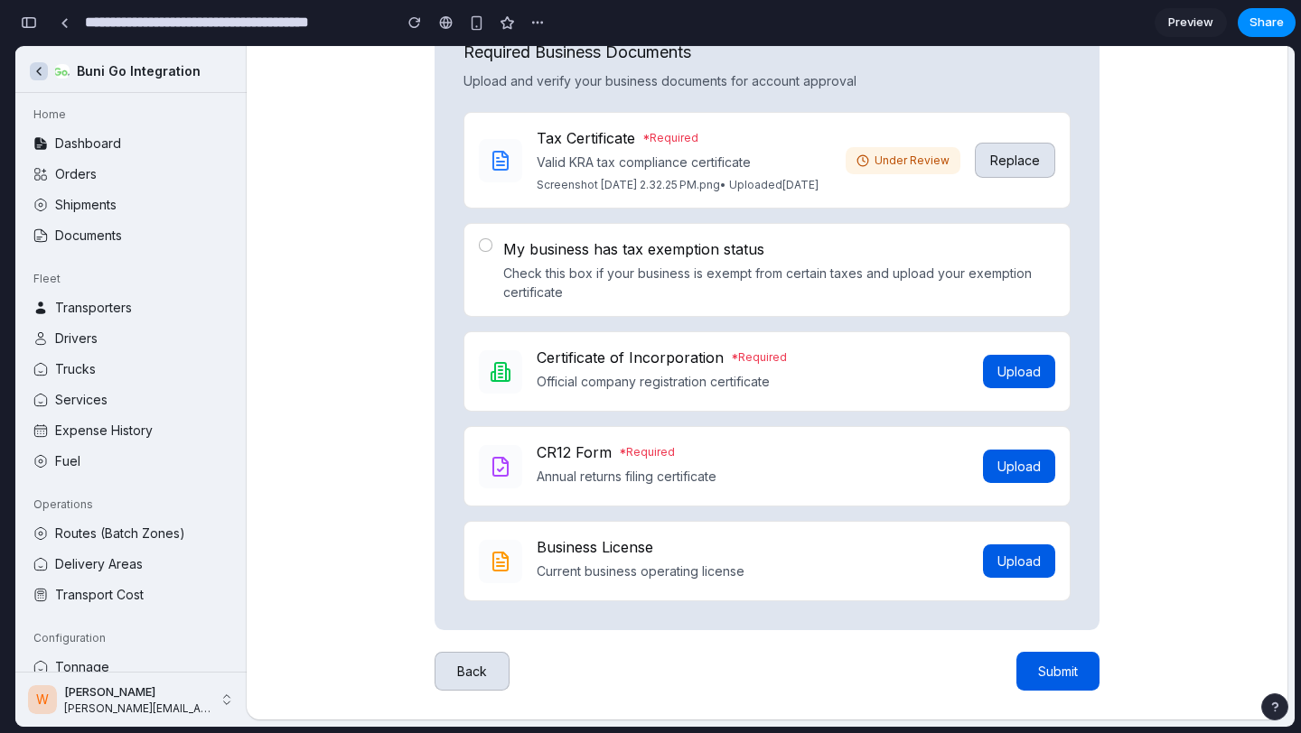
click at [1057, 664] on span "Submit" at bounding box center [1058, 671] width 40 height 15
click at [1054, 688] on button "Submit" at bounding box center [1057, 671] width 83 height 39
click at [1051, 661] on button "Submit" at bounding box center [1057, 671] width 83 height 39
click at [1056, 671] on span "Submit" at bounding box center [1058, 671] width 40 height 15
click at [1002, 559] on span "Upload" at bounding box center [1018, 561] width 43 height 15
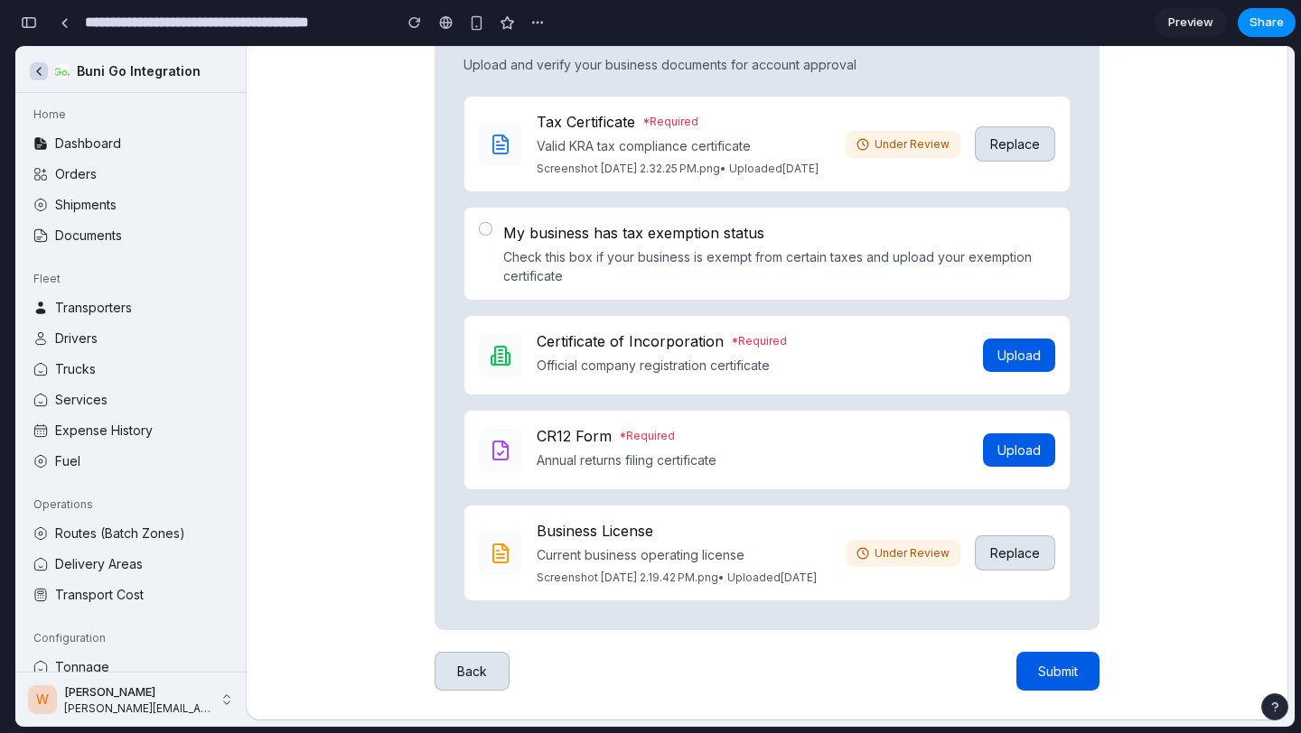
click at [1026, 467] on button "Upload" at bounding box center [1019, 450] width 72 height 33
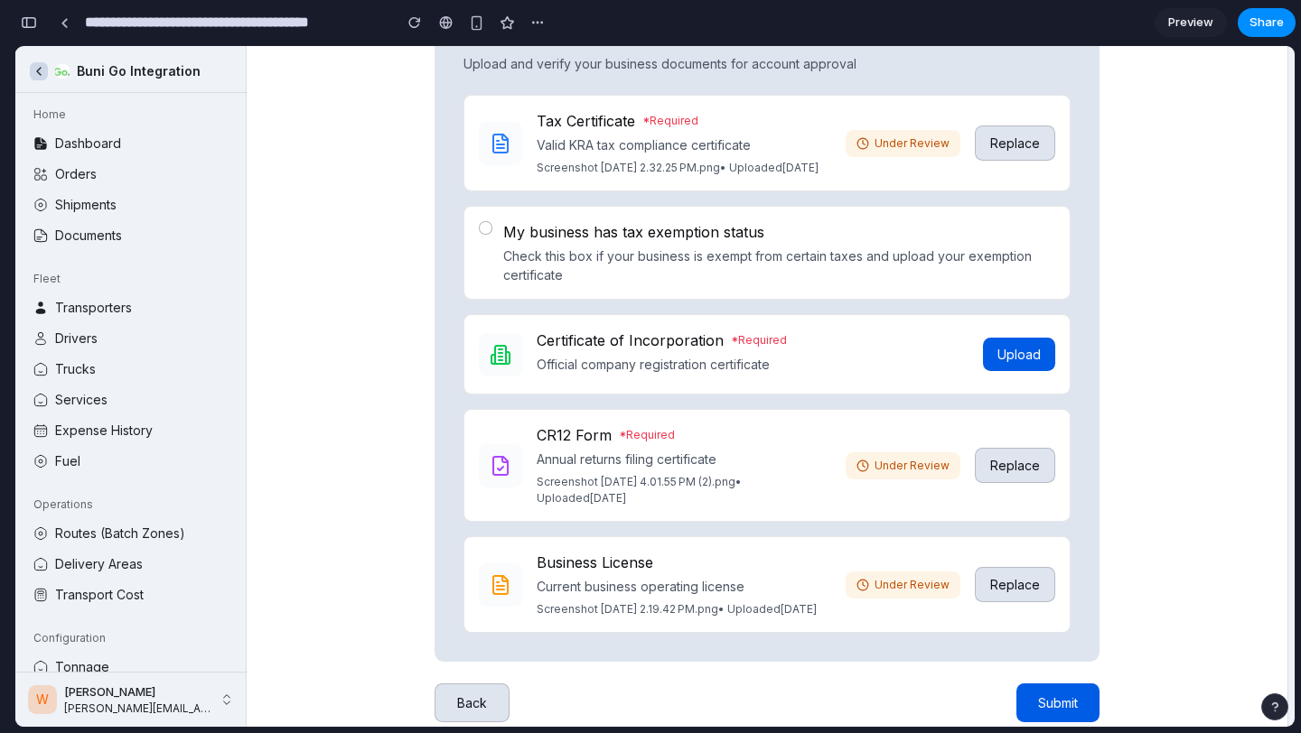
click at [1014, 362] on span "Upload" at bounding box center [1018, 354] width 43 height 15
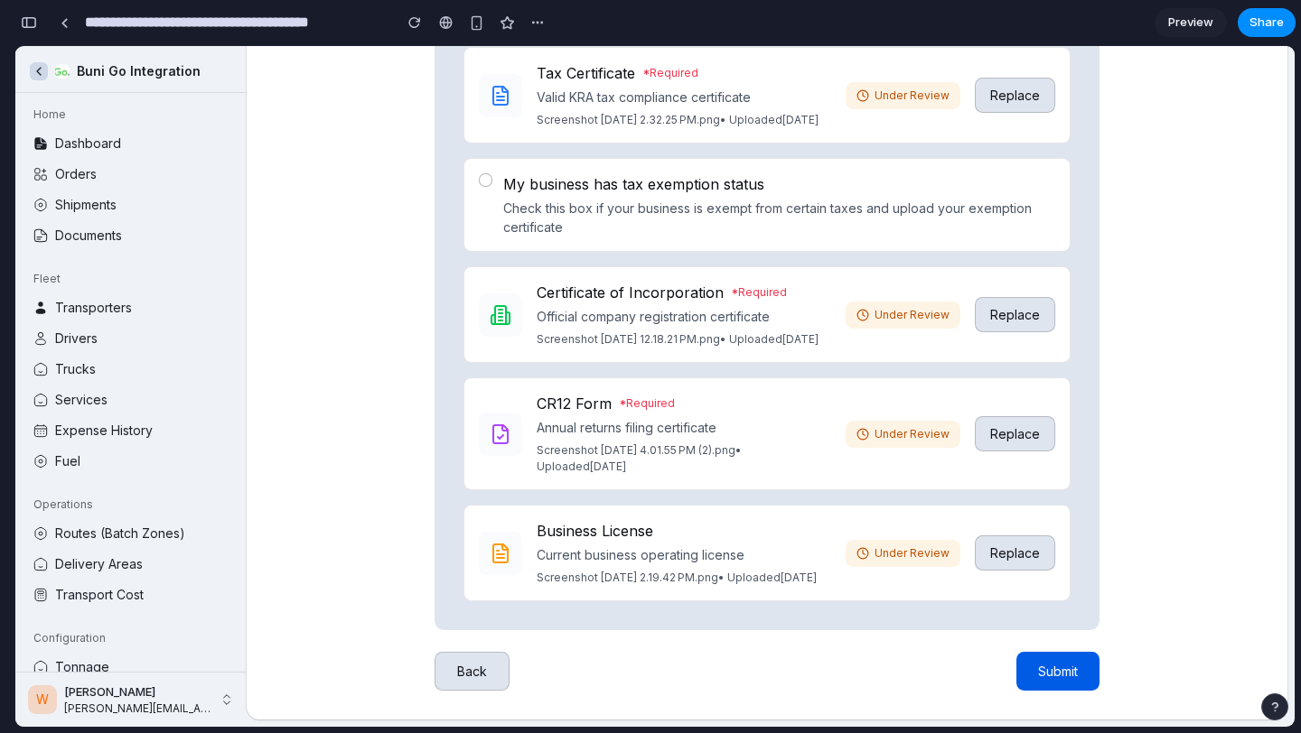
scroll to position [284, 0]
click at [1051, 667] on span "Submit" at bounding box center [1058, 671] width 40 height 15
click at [1061, 667] on span "Submit" at bounding box center [1058, 671] width 40 height 15
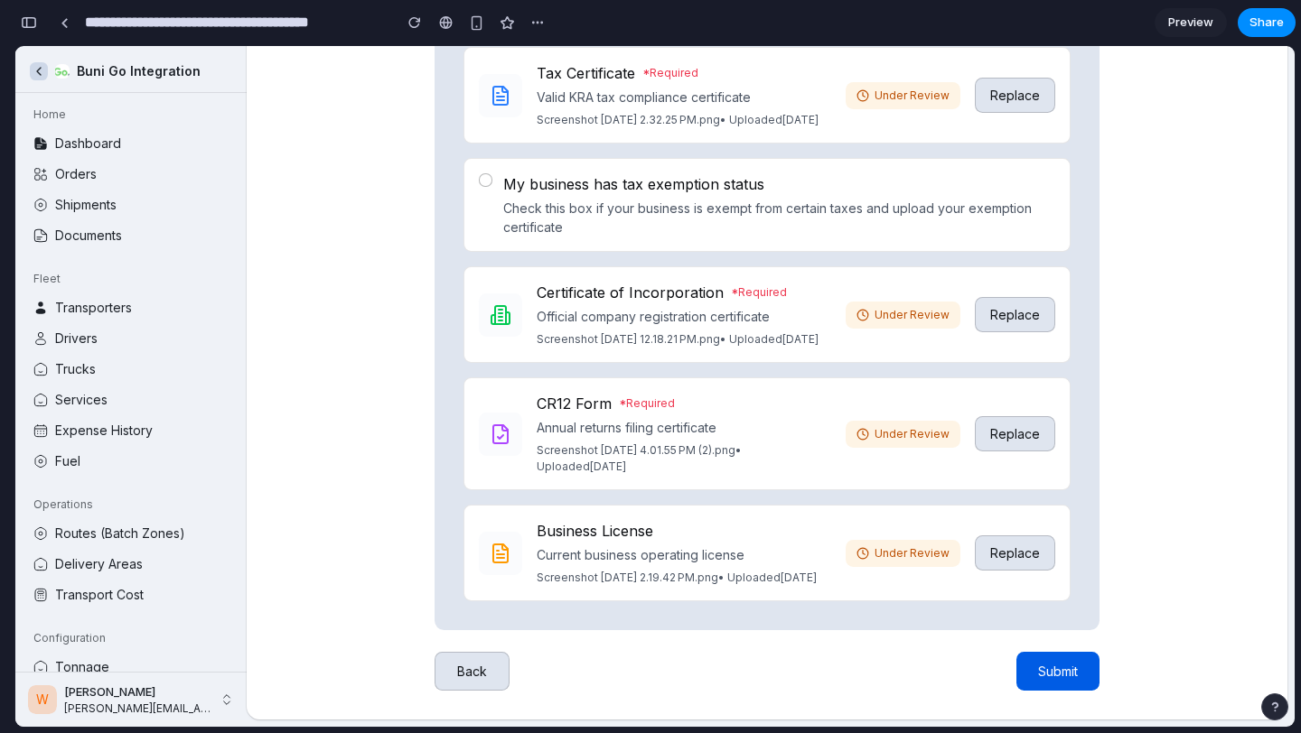
click at [1077, 671] on span "Submit" at bounding box center [1058, 671] width 40 height 15
click at [490, 679] on button "Back" at bounding box center [471, 671] width 75 height 39
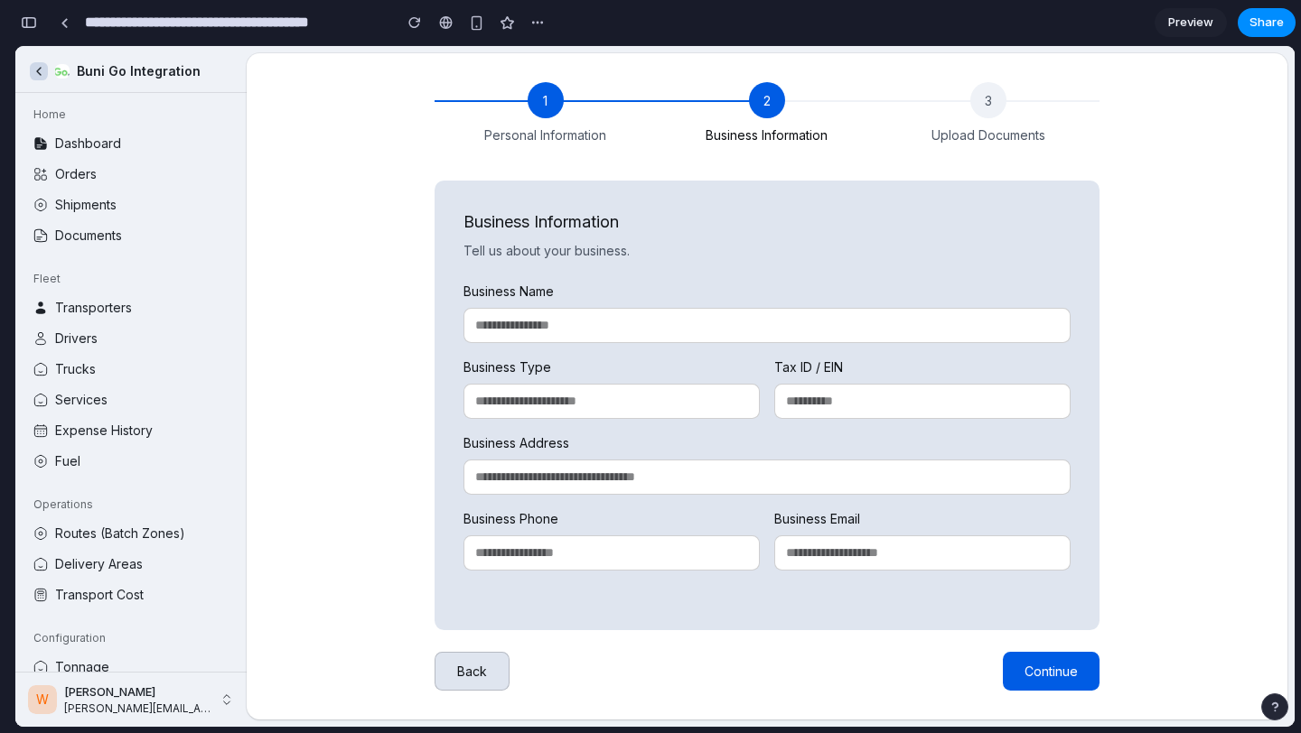
click at [1040, 670] on span "Continue" at bounding box center [1050, 671] width 53 height 15
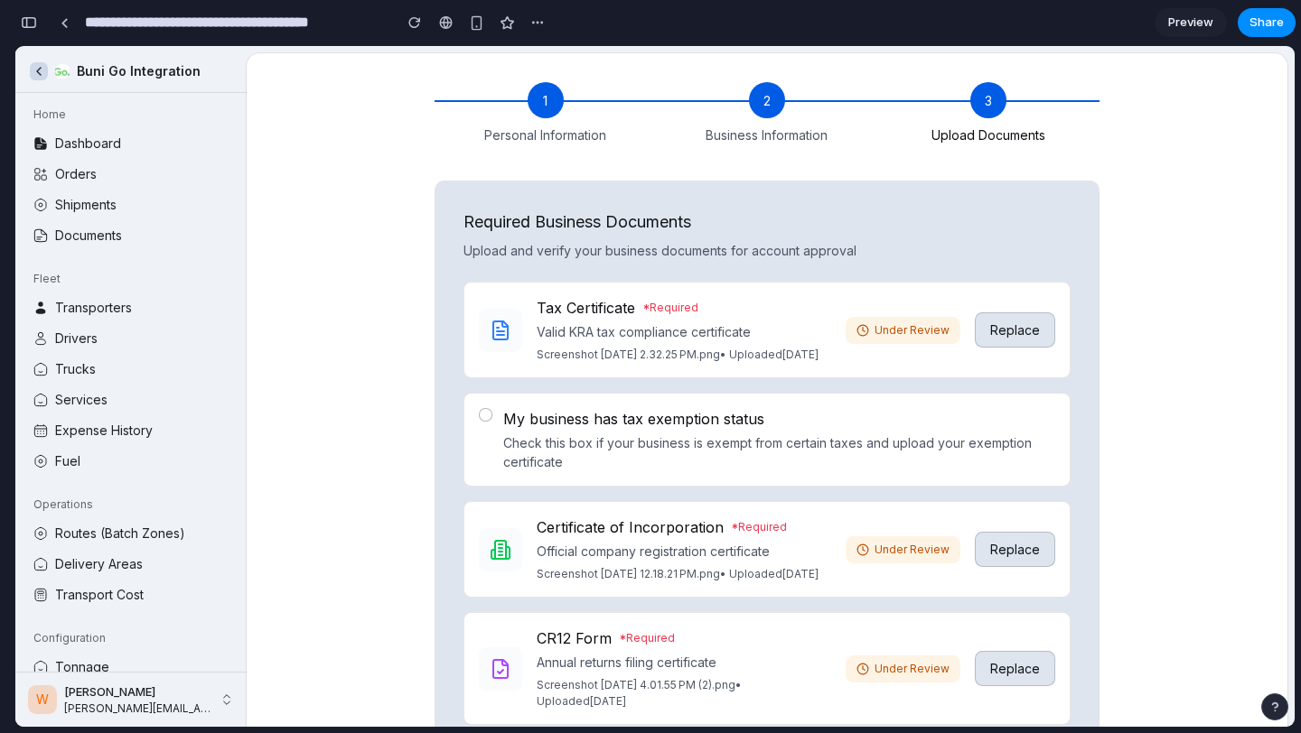
scroll to position [284, 0]
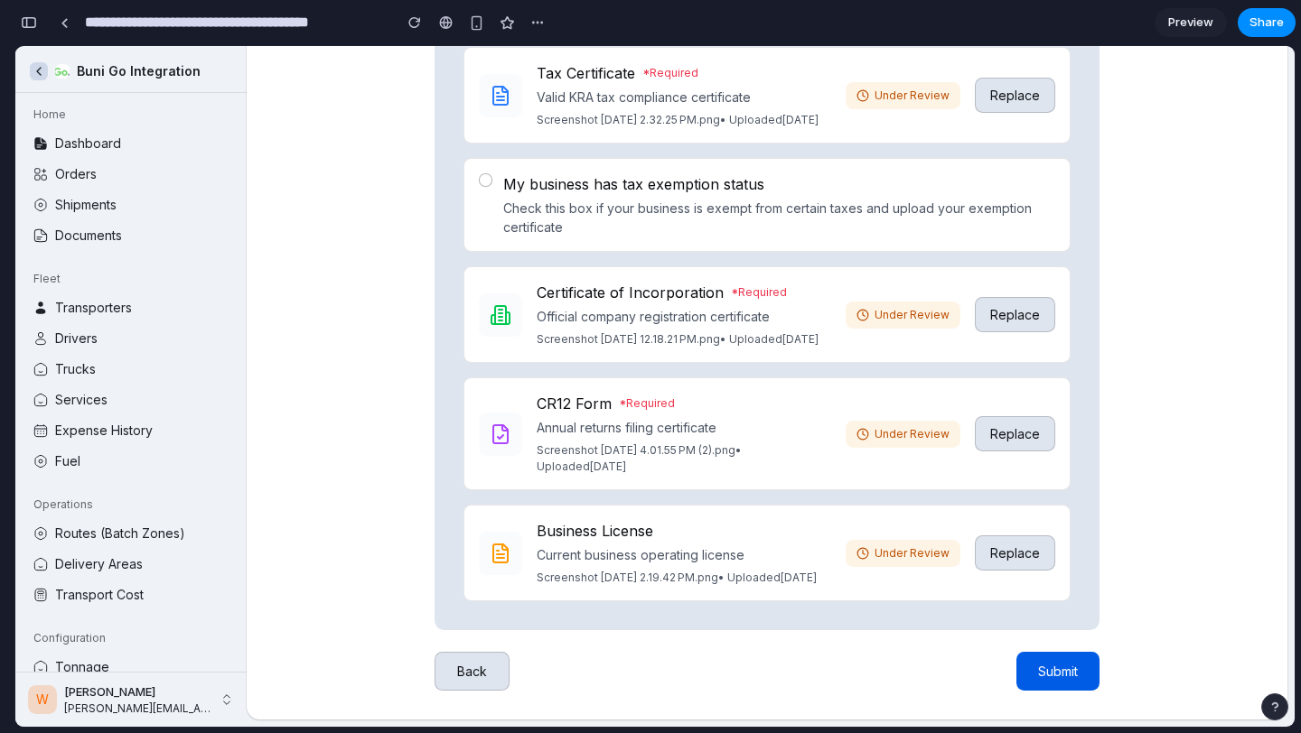
click at [1103, 671] on div "1 Personal Information 2 Business Information 3 Upload Documents Required Busin…" at bounding box center [767, 268] width 723 height 901
click at [1072, 672] on span "Submit" at bounding box center [1058, 671] width 40 height 15
